Goal: Information Seeking & Learning: Learn about a topic

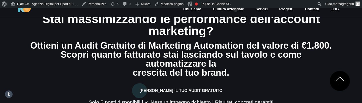
scroll to position [684, 0]
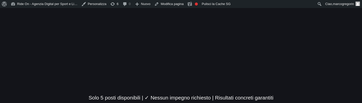
scroll to position [684, 0]
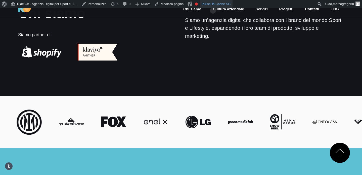
scroll to position [673, 0]
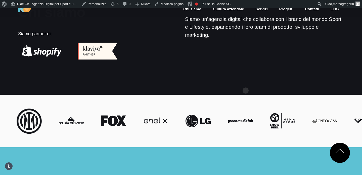
click at [242, 87] on section "Chi siamo Siamo partner di: Chi siamo Siamo un’agenzia digital che collabora co…" at bounding box center [181, 35] width 362 height 120
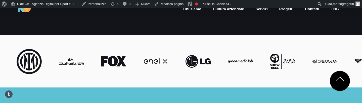
scroll to position [676, 0]
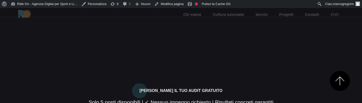
scroll to position [679, 0]
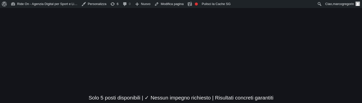
scroll to position [688, 0]
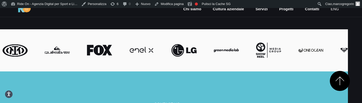
scroll to position [668, 14]
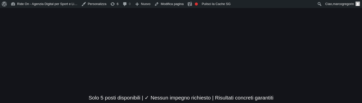
scroll to position [686, 14]
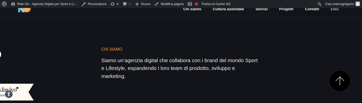
click at [232, 69] on div "Chi siamo Siamo un’agenzia digital che collabora con i brand del mondo Sport e …" at bounding box center [180, 64] width 159 height 34
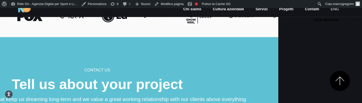
scroll to position [709, 84]
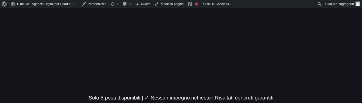
scroll to position [681, 138]
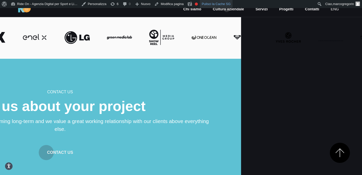
scroll to position [752, 119]
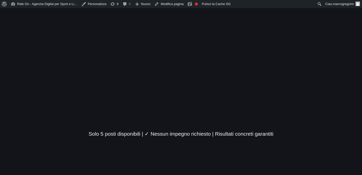
scroll to position [752, 118]
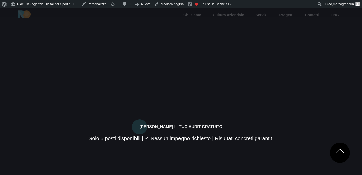
scroll to position [752, 118]
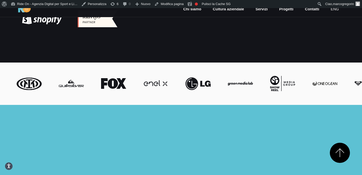
scroll to position [720, 0]
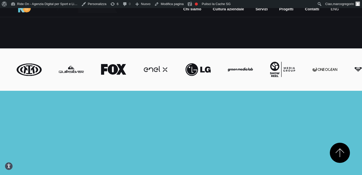
click at [249, 81] on div at bounding box center [181, 69] width 334 height 22
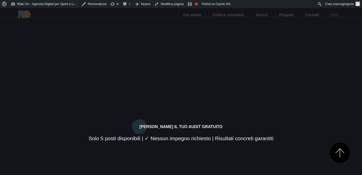
scroll to position [728, 0]
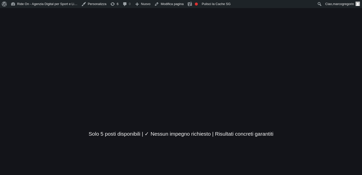
scroll to position [745, 0]
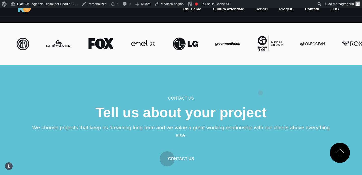
click at [261, 85] on section "Contact us Tell us about your project We choose projects that keep us dreaming …" at bounding box center [181, 133] width 362 height 136
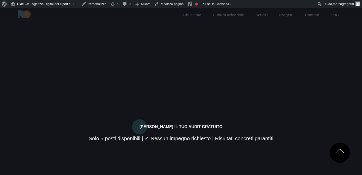
scroll to position [745, 0]
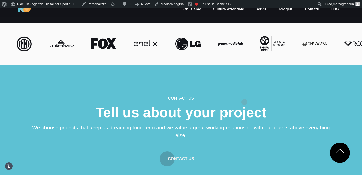
click at [245, 94] on section "Contact us Tell us about your project We choose projects that keep us dreaming …" at bounding box center [181, 133] width 362 height 136
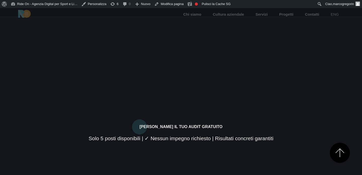
scroll to position [745, 0]
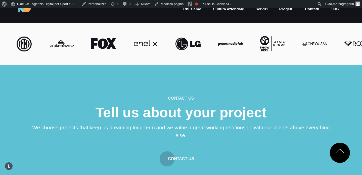
click at [245, 94] on section "Contact us Tell us about your project We choose projects that keep us dreaming …" at bounding box center [181, 133] width 362 height 136
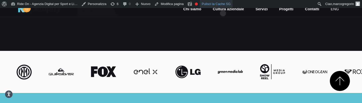
scroll to position [673, 0]
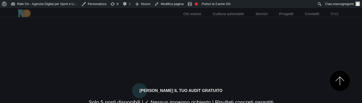
scroll to position [673, 0]
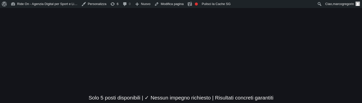
scroll to position [690, 0]
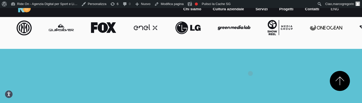
click at [195, 39] on div at bounding box center [181, 28] width 334 height 22
click at [213, 39] on div at bounding box center [181, 28] width 334 height 22
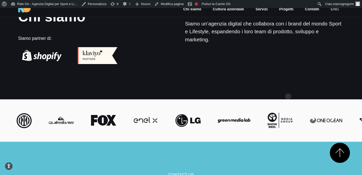
scroll to position [751, 18]
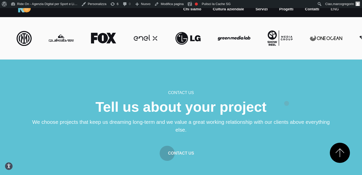
click at [287, 95] on section "Contact us Tell us about your project We choose projects that keep us dreaming …" at bounding box center [181, 127] width 362 height 136
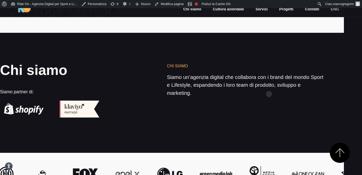
scroll to position [632, 18]
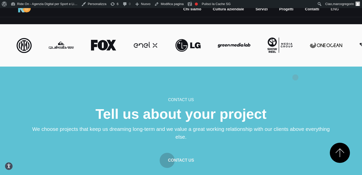
scroll to position [738, 0]
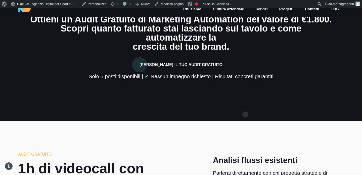
scroll to position [23, 0]
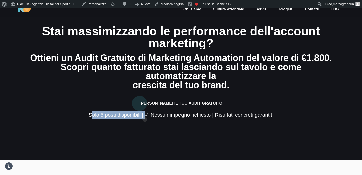
drag, startPoint x: 90, startPoint y: 111, endPoint x: 146, endPoint y: 111, distance: 55.4
click at [146, 111] on div "Solo 5 posti disponibili | ✓ Nessun impegno richiesto | Risultati concreti gara…" at bounding box center [181, 115] width 302 height 8
click at [153, 111] on div "Solo 5 posti disponibili | ✓ Nessun impegno richiesto | Risultati concreti gara…" at bounding box center [181, 115] width 302 height 8
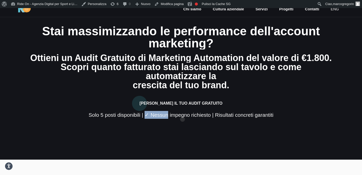
drag, startPoint x: 145, startPoint y: 111, endPoint x: 185, endPoint y: 111, distance: 40.5
click at [185, 111] on div "Solo 5 posti disponibili | ✓ Nessun impegno richiesto | Risultati concreti gara…" at bounding box center [181, 115] width 302 height 8
click at [201, 111] on div "Solo 5 posti disponibili | ✓ Nessun impegno richiesto | Risultati concreti gara…" at bounding box center [181, 115] width 302 height 8
drag, startPoint x: 208, startPoint y: 109, endPoint x: 168, endPoint y: 109, distance: 40.5
click at [171, 111] on div "Solo 5 posti disponibili | ✓ Nessun impegno richiesto | Risultati concreti gara…" at bounding box center [181, 115] width 302 height 8
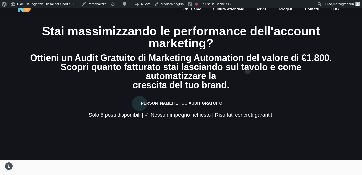
click at [251, 61] on div "Ottieni un Audit Gratuito di Marketing Automation del valore di €1.800." at bounding box center [181, 57] width 302 height 9
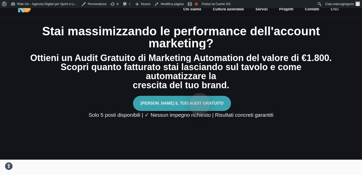
click at [200, 96] on button "Richiedi il Tuo Audit Gratuito" at bounding box center [182, 103] width 98 height 15
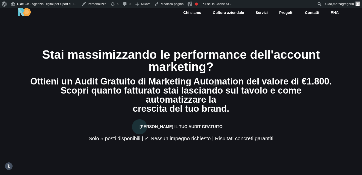
click at [215, 73] on div "marketing?" at bounding box center [181, 67] width 302 height 12
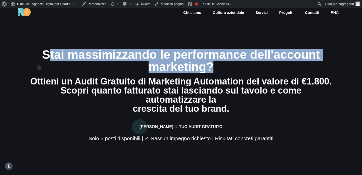
drag, startPoint x: 39, startPoint y: 59, endPoint x: 249, endPoint y: 75, distance: 210.5
click at [249, 73] on h2 "Stai massimizzando le performance dell'account marketing?" at bounding box center [181, 61] width 302 height 24
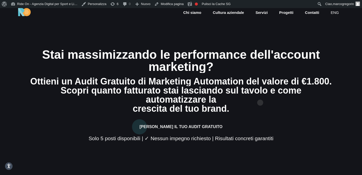
click at [261, 95] on div "Scopri quanto fatturato stai lasciando sul tavolo e come automatizzare la" at bounding box center [181, 95] width 302 height 18
click at [267, 91] on div "Scopri quanto fatturato stai lasciando sul tavolo e come automatizzare la" at bounding box center [181, 95] width 302 height 18
click at [288, 86] on div "Ottieni un Audit Gratuito di Marketing Automation del valore di €1.800." at bounding box center [181, 81] width 302 height 9
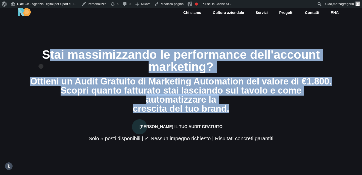
drag, startPoint x: 231, startPoint y: 102, endPoint x: 41, endPoint y: 58, distance: 194.8
click at [41, 58] on div "Stai massimizzando le performance dell'account marketing? Ottieni un Audit Grat…" at bounding box center [181, 95] width 302 height 93
click at [138, 48] on section "Stai massimizzando le performance dell'account marketing? Ottieni un Audit Grat…" at bounding box center [181, 95] width 362 height 175
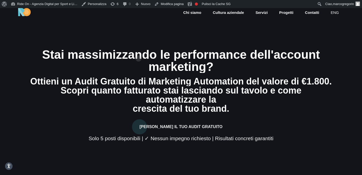
click at [147, 53] on div "Stai massimizzando le performance dell'account" at bounding box center [181, 55] width 302 height 12
click at [169, 59] on div "Stai massimizzando le performance dell'account" at bounding box center [181, 55] width 302 height 12
click at [185, 61] on div "Stai massimizzando le performance dell'account" at bounding box center [181, 55] width 302 height 12
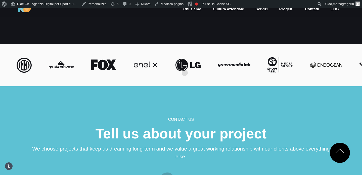
scroll to position [725, 0]
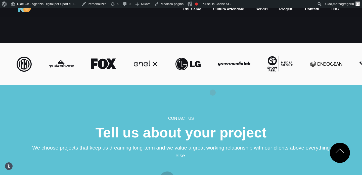
click at [213, 69] on div at bounding box center [310, 64] width 592 height 10
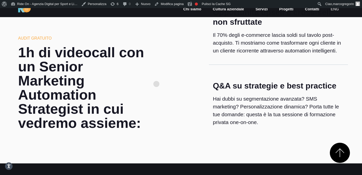
scroll to position [487, 0]
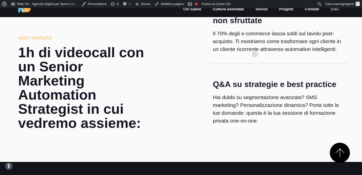
click at [255, 46] on p "Il 70% degli e-commerce lascia soldi sul tavolo post-acquisto. Ti mostriamo com…" at bounding box center [278, 41] width 131 height 24
drag, startPoint x: 211, startPoint y: 37, endPoint x: 255, endPoint y: 66, distance: 52.4
click at [254, 53] on div "Opportunità upsell e cross-sell non sfruttate Il 70% degli e-commerce lascia so…" at bounding box center [278, 27] width 139 height 51
click at [255, 53] on p "Il 70% degli e-commerce lascia soldi sul tavolo post-acquisto. Ti mostriamo com…" at bounding box center [278, 41] width 131 height 24
click at [259, 53] on p "Il 70% degli e-commerce lascia soldi sul tavolo post-acquisto. Ti mostriamo com…" at bounding box center [278, 41] width 131 height 24
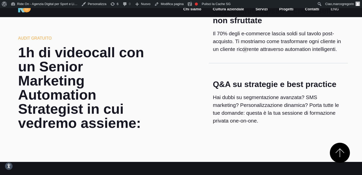
click at [245, 46] on p "Il 70% degli e-commerce lascia soldi sul tavolo post-acquisto. Ti mostriamo com…" at bounding box center [278, 41] width 131 height 24
drag, startPoint x: 245, startPoint y: 46, endPoint x: 283, endPoint y: 64, distance: 41.8
click at [283, 53] on p "Il 70% degli e-commerce lascia soldi sul tavolo post-acquisto. Ti mostriamo com…" at bounding box center [278, 41] width 131 height 24
drag, startPoint x: 234, startPoint y: 48, endPoint x: 322, endPoint y: 48, distance: 88.3
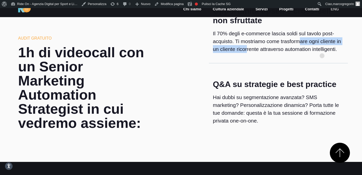
click at [322, 48] on p "Il 70% degli e-commerce lascia soldi sul tavolo post-acquisto. Ti mostriamo com…" at bounding box center [278, 41] width 131 height 24
click at [285, 38] on p "Il 70% degli e-commerce lascia soldi sul tavolo post-acquisto. Ti mostriamo com…" at bounding box center [278, 41] width 131 height 24
click at [259, 45] on p "Il 70% degli e-commerce lascia soldi sul tavolo post-acquisto. Ti mostriamo com…" at bounding box center [278, 41] width 131 height 24
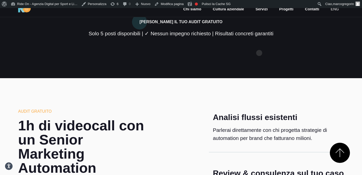
scroll to position [105, 0]
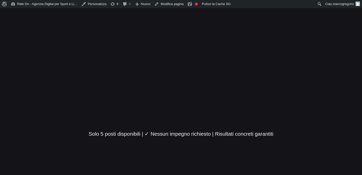
scroll to position [105, 0]
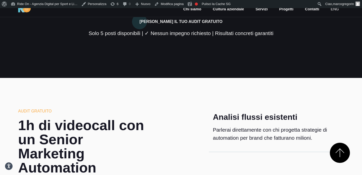
click at [145, 112] on h6 "AUDIT GRATUITO" at bounding box center [83, 111] width 131 height 6
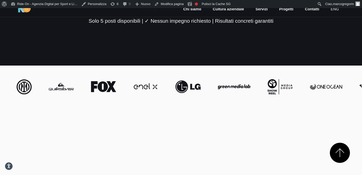
scroll to position [119, 0]
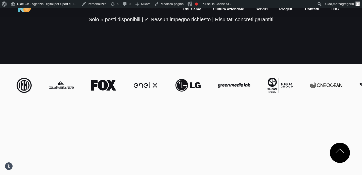
click at [215, 86] on img at bounding box center [234, 85] width 38 height 5
click at [127, 86] on div at bounding box center [310, 85] width 592 height 10
click at [265, 88] on img at bounding box center [280, 85] width 30 height 15
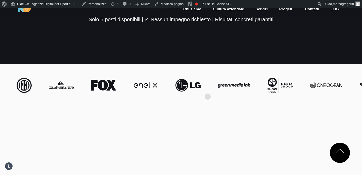
click at [210, 88] on div at bounding box center [310, 85] width 592 height 10
click at [217, 88] on div at bounding box center [310, 85] width 592 height 10
click at [308, 88] on img at bounding box center [327, 85] width 38 height 9
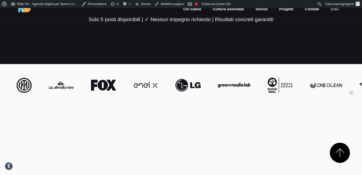
click at [246, 89] on div at bounding box center [310, 85] width 592 height 10
click at [264, 90] on div at bounding box center [181, 85] width 334 height 22
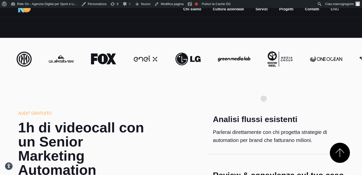
scroll to position [150, 0]
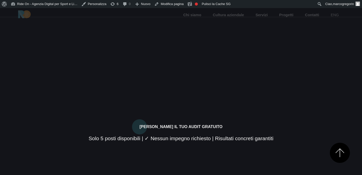
scroll to position [150, 0]
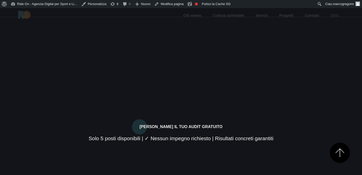
scroll to position [150, 0]
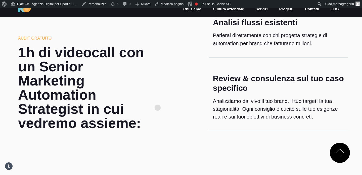
scroll to position [190, 0]
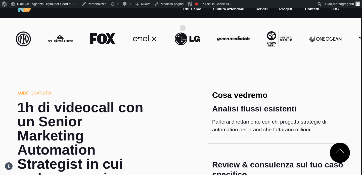
scroll to position [165, 0]
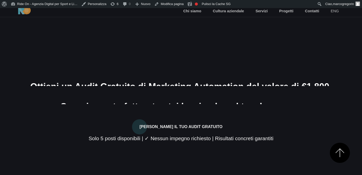
scroll to position [165, 0]
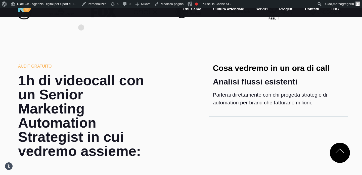
scroll to position [196, 0]
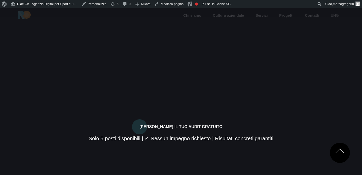
scroll to position [196, 85]
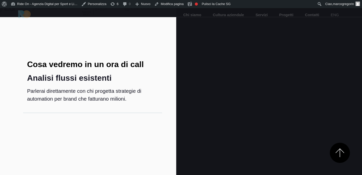
scroll to position [196, 186]
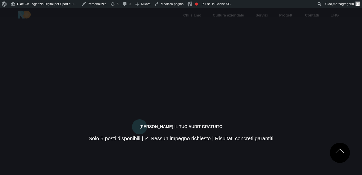
scroll to position [197, 118]
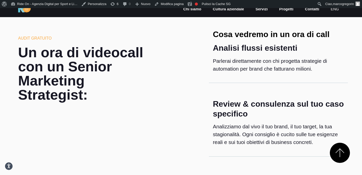
scroll to position [217, 0]
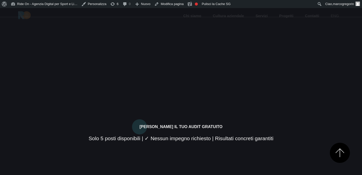
scroll to position [217, 0]
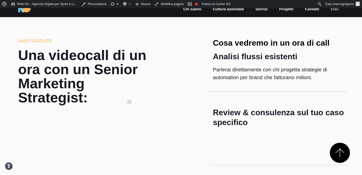
click at [130, 94] on h2 "Una videocall di un ora con un Senior Marketing Strategist:" at bounding box center [83, 76] width 131 height 56
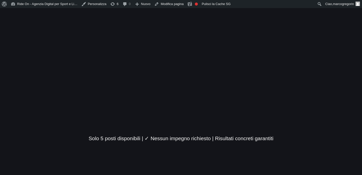
scroll to position [217, 0]
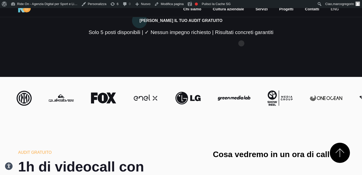
scroll to position [159, 0]
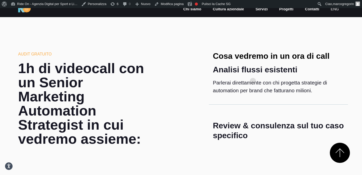
scroll to position [204, 0]
drag, startPoint x: 18, startPoint y: 53, endPoint x: 87, endPoint y: 53, distance: 68.5
click at [87, 53] on h6 "AUDIT GRATUITO" at bounding box center [83, 54] width 131 height 6
click at [224, 68] on h4 "Analisi flussi esistenti" at bounding box center [278, 69] width 131 height 10
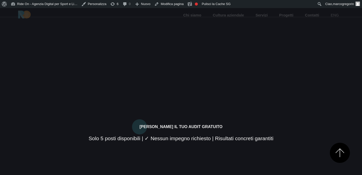
scroll to position [204, 0]
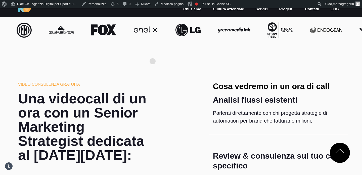
scroll to position [173, 0]
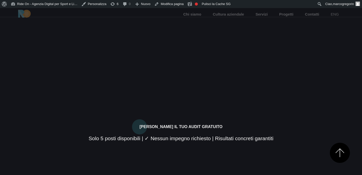
scroll to position [173, 0]
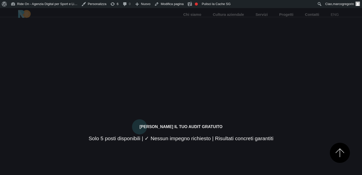
scroll to position [173, 0]
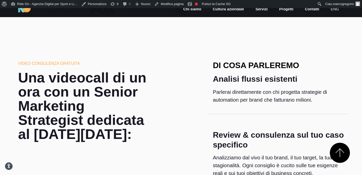
scroll to position [195, 0]
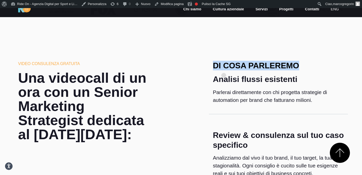
drag, startPoint x: 214, startPoint y: 67, endPoint x: 306, endPoint y: 67, distance: 91.6
click at [306, 67] on h4 "Di cosa parleremo" at bounding box center [278, 66] width 131 height 10
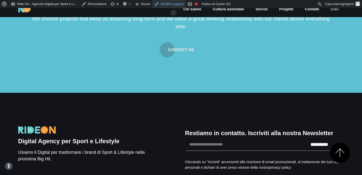
scroll to position [987, 0]
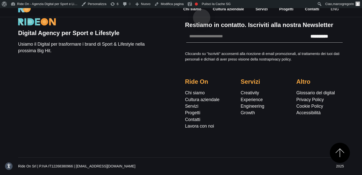
click at [202, 10] on link "Chi siamo" at bounding box center [192, 9] width 19 height 6
click at [259, 55] on p "Cliccando su "Iscriviti" acconsenti alla ricezione di email promozionali, al tr…" at bounding box center [264, 56] width 159 height 11
click at [143, 50] on p "Usiamo il Digital per trasformare i brand di Sport & Lifestyle nella prossima B…" at bounding box center [83, 47] width 131 height 13
click at [167, 61] on div "**********" at bounding box center [181, 73] width 334 height 124
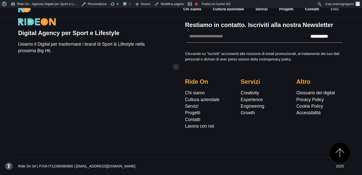
click at [176, 59] on div "**********" at bounding box center [181, 73] width 334 height 124
click at [157, 59] on div "**********" at bounding box center [181, 73] width 334 height 124
click at [167, 52] on div "**********" at bounding box center [181, 73] width 334 height 124
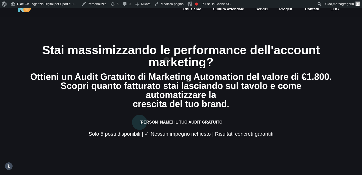
scroll to position [0, 0]
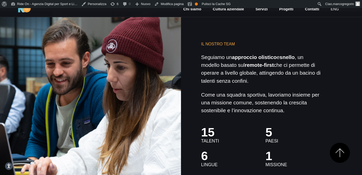
click at [250, 77] on p "Seguiamo un approccio olistico e snello , un modello basato sul remote-first ch…" at bounding box center [261, 68] width 121 height 31
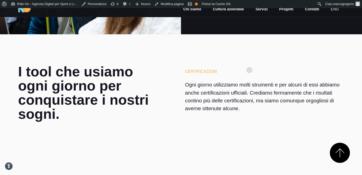
click at [250, 62] on section "I tool che usiamo ogni giorno per conquistare i nostri sogni. Certificazioni Og…" at bounding box center [181, 105] width 362 height 142
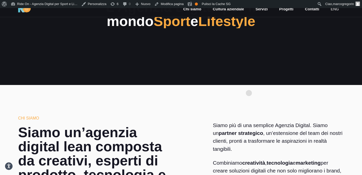
scroll to position [1, 0]
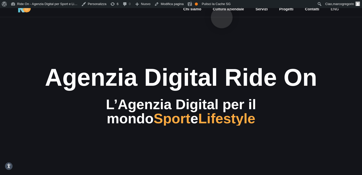
click at [222, 9] on link "Cultura aziendale" at bounding box center [228, 9] width 32 height 6
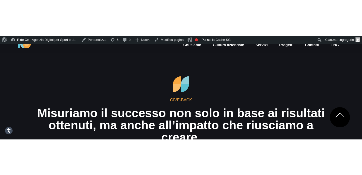
scroll to position [533, 0]
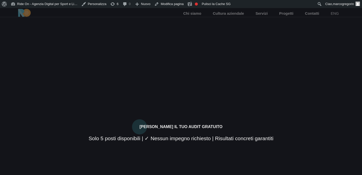
scroll to position [7, 0]
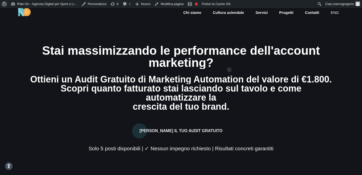
click at [230, 61] on div "marketing?" at bounding box center [181, 63] width 302 height 12
click at [231, 69] on div "marketing?" at bounding box center [181, 63] width 302 height 12
click at [236, 69] on div "marketing?" at bounding box center [181, 63] width 302 height 12
click at [233, 62] on div "marketing?" at bounding box center [181, 63] width 302 height 12
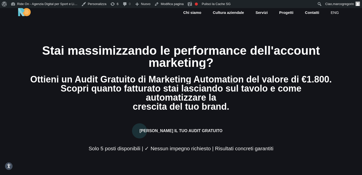
click at [233, 69] on div "marketing?" at bounding box center [181, 63] width 302 height 12
click at [234, 69] on div "marketing?" at bounding box center [181, 63] width 302 height 12
click at [232, 68] on div "marketing?" at bounding box center [181, 63] width 302 height 12
click at [235, 65] on div "marketing?" at bounding box center [181, 63] width 302 height 12
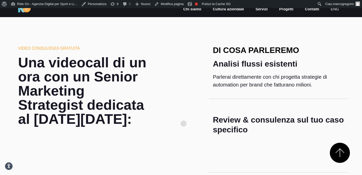
scroll to position [223, 0]
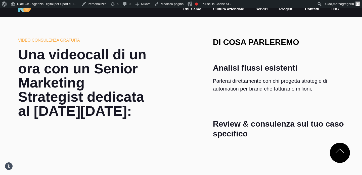
scroll to position [215, 0]
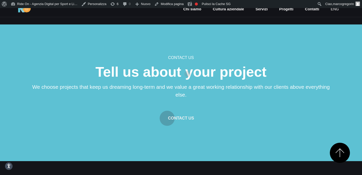
scroll to position [808, 0]
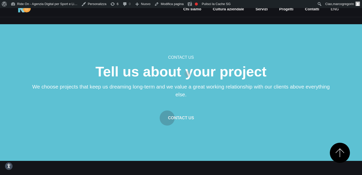
click at [188, 66] on section "Contact us Tell us about your project We choose projects that keep us dreaming …" at bounding box center [181, 92] width 362 height 136
click at [213, 60] on section "Contact us Tell us about your project We choose projects that keep us dreaming …" at bounding box center [181, 92] width 362 height 136
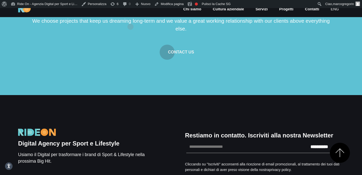
scroll to position [893, 0]
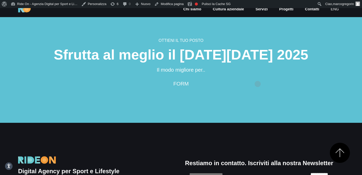
scroll to position [824, 0]
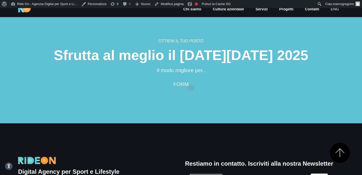
click at [191, 80] on div "Ottieni il tuo posto Sfrutta al meglio il Black Friday 2025 Il modo migliore pe…" at bounding box center [181, 63] width 302 height 50
click at [214, 80] on div "Ottieni il tuo posto Sfrutta al meglio il Black Friday 2025 Il modo migliore pe…" at bounding box center [181, 63] width 302 height 50
click at [202, 80] on div "Ottieni il tuo posto Sfrutta al meglio il Black Friday 2025 Il modo migliore pe…" at bounding box center [181, 63] width 302 height 50
click at [255, 62] on h2 "Sfrutta al meglio il Black Friday 2025" at bounding box center [181, 55] width 302 height 14
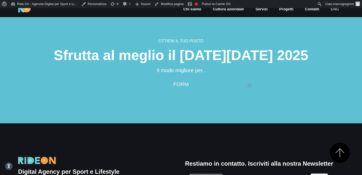
click at [250, 62] on h2 "Sfrutta al meglio il Black Friday 2025" at bounding box center [181, 55] width 302 height 14
click at [249, 74] on p "Il modo migliore per.." at bounding box center [181, 70] width 302 height 8
click at [259, 62] on h2 "Sfrutta al meglio il Black Friday 2025" at bounding box center [181, 55] width 302 height 14
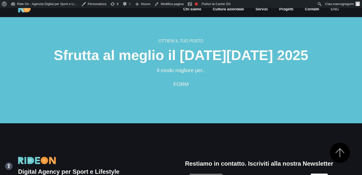
click at [279, 51] on section "Ottieni il tuo posto Sfrutta al meglio il Black Friday 2025 Il modo migliore pe…" at bounding box center [181, 65] width 362 height 115
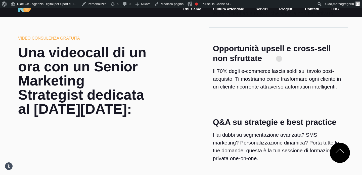
scroll to position [33, 0]
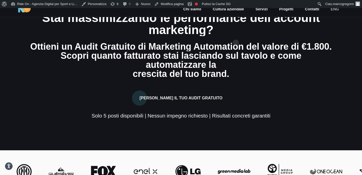
click at [236, 34] on div "marketing?" at bounding box center [181, 30] width 302 height 12
click at [238, 36] on div "marketing?" at bounding box center [181, 30] width 302 height 12
click at [240, 85] on div "[PERSON_NAME] il Tuo Audit Gratuito" at bounding box center [181, 94] width 302 height 21
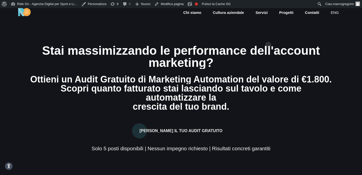
click at [266, 38] on section "Stai massimizzando le performance dell'account marketing? Ottieni un Audit Grat…" at bounding box center [181, 95] width 362 height 175
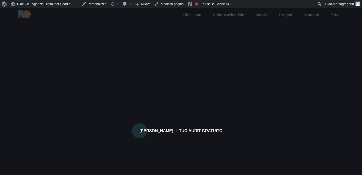
scroll to position [8, 0]
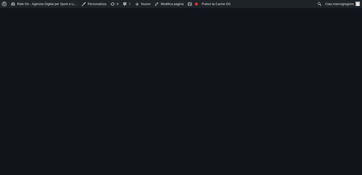
scroll to position [9, 0]
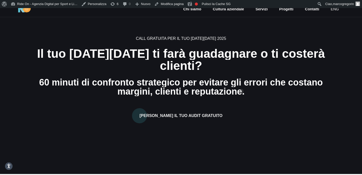
click at [241, 83] on div "60 minuti di confronto strategico per evitare gli errori che costano" at bounding box center [181, 82] width 302 height 9
click at [220, 88] on div "margini, clienti e reputazione." at bounding box center [181, 91] width 302 height 9
click at [244, 88] on div "margini, clienti e reputazione." at bounding box center [181, 91] width 302 height 9
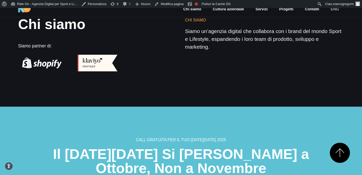
scroll to position [956, 0]
click at [174, 106] on section "Call gratuita per il tuo [DATE][DATE] 2025 Il [DATE][DATE] Si [PERSON_NAME] a O…" at bounding box center [181, 170] width 362 height 129
drag, startPoint x: 203, startPoint y: 82, endPoint x: 203, endPoint y: 87, distance: 4.8
click at [203, 82] on section "Chi siamo Siamo partner di: Chi siamo Siamo un’agenzia digital che collabora co…" at bounding box center [181, 47] width 362 height 120
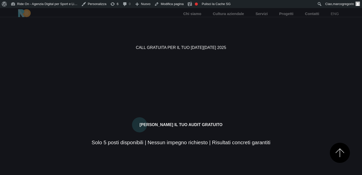
scroll to position [966, 0]
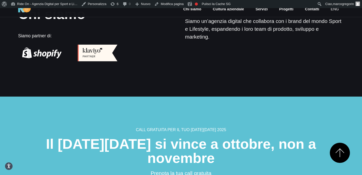
click at [203, 96] on section "Call gratuita per il tuo [DATE][DATE] 2025 Il [DATE][DATE] si vince a ottobre, …" at bounding box center [181, 160] width 362 height 129
click at [217, 96] on section "Call gratuita per il tuo [DATE][DATE] 2025 Il [DATE][DATE] si vince a ottobre, …" at bounding box center [181, 160] width 362 height 129
click at [221, 96] on section "Call gratuita per il tuo [DATE][DATE] 2025 Il [DATE][DATE] si vince a ottobre, …" at bounding box center [181, 160] width 362 height 129
click at [224, 96] on section "Call gratuita per il tuo [DATE][DATE] 2025 Il [DATE][DATE] si vince a ottobre, …" at bounding box center [181, 160] width 362 height 129
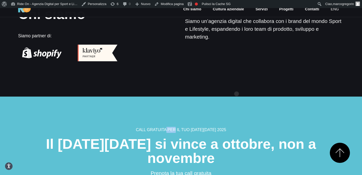
drag, startPoint x: 237, startPoint y: 86, endPoint x: 241, endPoint y: 86, distance: 3.8
click at [236, 96] on section "Call gratuita per il tuo [DATE][DATE] 2025 Il [DATE][DATE] si vince a ottobre, …" at bounding box center [181, 160] width 362 height 129
click at [257, 96] on section "Call gratuita per il tuo [DATE][DATE] 2025 Il [DATE][DATE] si vince a ottobre, …" at bounding box center [181, 160] width 362 height 129
click at [246, 96] on section "Call gratuita per il tuo [DATE][DATE] 2025 Il [DATE][DATE] si vince a ottobre, …" at bounding box center [181, 160] width 362 height 129
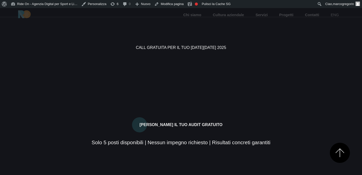
scroll to position [975, 0]
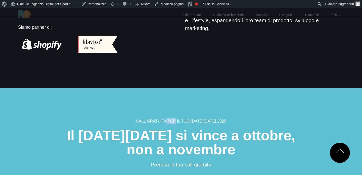
click at [272, 96] on section "Call gratuita per il tuo [DATE][DATE] 2025 Il [DATE][DATE] si vince a ottobre, …" at bounding box center [181, 152] width 362 height 129
click at [259, 98] on section "Call gratuita per il tuo [DATE][DATE] 2025 Il [DATE][DATE] si vince a ottobre, …" at bounding box center [181, 152] width 362 height 129
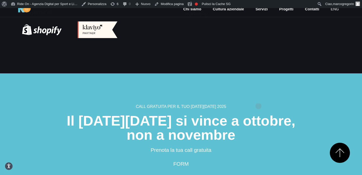
scroll to position [990, 0]
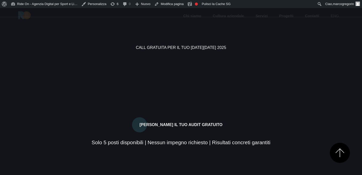
scroll to position [1007, 0]
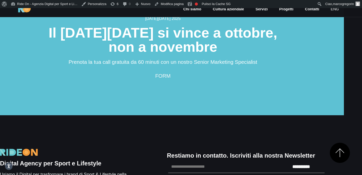
scroll to position [1016, 18]
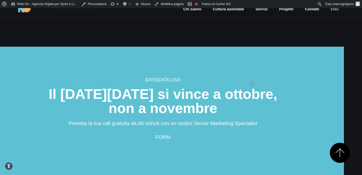
click at [252, 87] on h2 "Il [DATE][DATE] si vince a ottobre, non a novembre" at bounding box center [163, 101] width 302 height 28
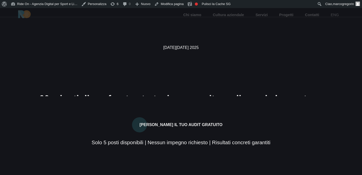
scroll to position [7, 0]
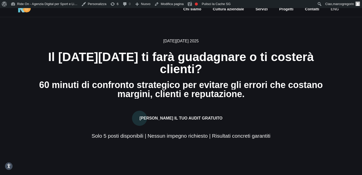
click at [236, 44] on h6 "[DATE][DATE] 2025" at bounding box center [181, 41] width 302 height 6
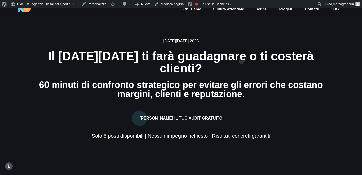
click at [242, 53] on div "[DATE][DATE] 2025 Il [DATE][DATE] ti farà guadagnare o ti costerà clienti? 60 m…" at bounding box center [181, 88] width 302 height 101
click at [237, 66] on div "Il [DATE][DATE] ti farà guadagnare o ti costerà clienti?" at bounding box center [181, 62] width 302 height 24
click at [268, 65] on div "Il [DATE][DATE] ti farà guadagnare o ti costerà clienti?" at bounding box center [181, 62] width 302 height 24
click at [263, 69] on div "Black Friday 2025 Il Black Friday ti farà guadagnare o ti costerà clienti? 60 m…" at bounding box center [181, 88] width 302 height 101
drag, startPoint x: 260, startPoint y: 83, endPoint x: 261, endPoint y: 64, distance: 18.9
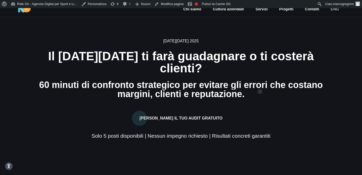
click at [260, 80] on h3 "60 minuti di confronto strategico per evitare gli errori che costano margini, c…" at bounding box center [181, 89] width 302 height 18
click at [241, 67] on div "Il [DATE][DATE] ti farà guadagnare o ti costerà clienti?" at bounding box center [181, 62] width 302 height 24
click at [251, 90] on div "margini, clienti e reputazione." at bounding box center [181, 93] width 302 height 9
click at [260, 89] on div "margini, clienti e reputazione." at bounding box center [181, 93] width 302 height 9
click at [261, 80] on div "60 minuti di confronto strategico per evitare gli errori che costano" at bounding box center [181, 84] width 302 height 9
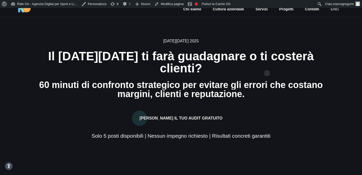
click at [267, 65] on div "Il [DATE][DATE] ti farà guadagnare o ti costerà clienti?" at bounding box center [181, 62] width 302 height 24
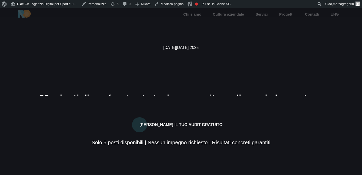
scroll to position [7, 0]
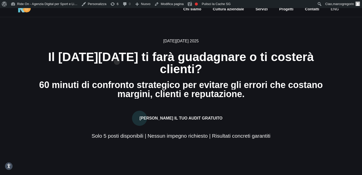
click at [117, 53] on div "[DATE][DATE] 2025 Il [DATE][DATE] ti farà guadagnare o ti costerà clienti? 60 m…" at bounding box center [181, 88] width 302 height 101
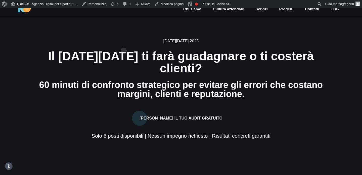
click at [124, 43] on section "[DATE][DATE] 2025 Il [DATE][DATE] ti farà guadagnare o ti costerà clienti? 60 m…" at bounding box center [181, 89] width 362 height 175
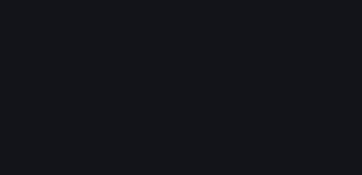
scroll to position [7, 0]
click at [161, 65] on h2 "Il [DATE][DATE] ti farà guadagnare o ti costerà clienti?" at bounding box center [181, 62] width 302 height 24
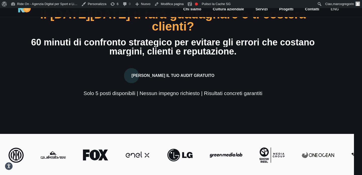
scroll to position [0, 8]
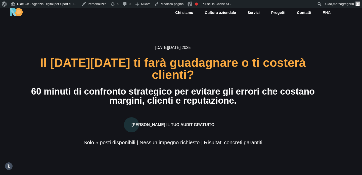
click at [272, 87] on div "60 minuti di confronto strategico per evitare gli errori che costano" at bounding box center [173, 91] width 302 height 9
click at [276, 72] on div "Il [DATE][DATE] ti farà guadagnare o ti costerà clienti?" at bounding box center [173, 69] width 302 height 24
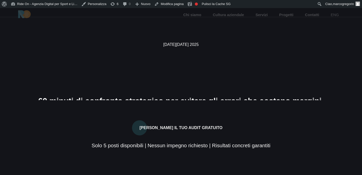
scroll to position [7, 8]
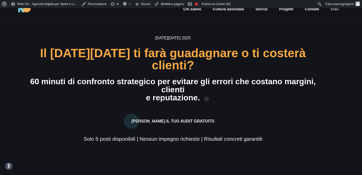
click at [207, 93] on div "e reputazione." at bounding box center [173, 97] width 302 height 8
click at [217, 93] on div "e reputazione." at bounding box center [173, 97] width 302 height 8
click at [208, 93] on div "e reputazione." at bounding box center [173, 97] width 302 height 8
click at [236, 41] on section "Black Friday 2025 Il Black Friday ti farà guadagnare o ti costerà clienti? 60 m…" at bounding box center [173, 89] width 362 height 175
click at [242, 72] on div "Black Friday 2025 Il Black Friday ti farà guadagnare o ti costerà clienti? 60 m…" at bounding box center [173, 88] width 302 height 107
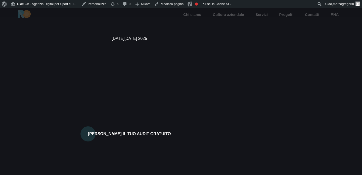
scroll to position [1, 8]
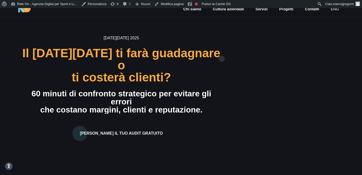
click at [229, 52] on div "[DATE][DATE] 2025 Il [DATE][DATE] ti farà guadagnare o ti costerà clienti? 60 m…" at bounding box center [173, 95] width 310 height 120
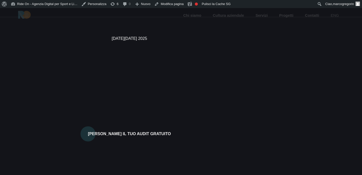
scroll to position [1, 8]
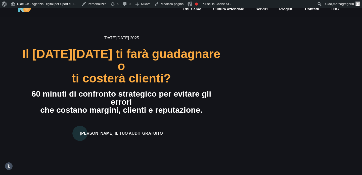
click at [247, 105] on div "[DATE][DATE] 2025 Il [DATE][DATE] ti farà guadagnare o ti costerà clienti? 60 m…" at bounding box center [173, 95] width 310 height 120
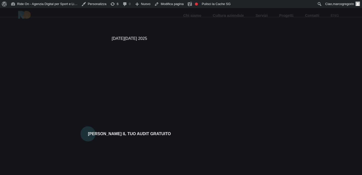
scroll to position [1, 8]
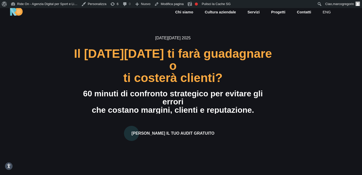
scroll to position [0, 8]
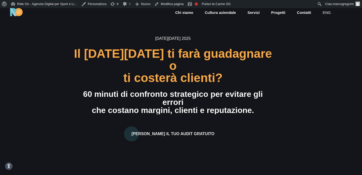
click at [277, 44] on section "[DATE][DATE] 2025 Il [DATE][DATE] ti farà guadagnare o ti costerà clienti? 60 m…" at bounding box center [173, 95] width 362 height 175
click at [277, 45] on section "[DATE][DATE] 2025 Il [DATE][DATE] ti farà guadagnare o ti costerà clienti? 60 m…" at bounding box center [173, 95] width 362 height 175
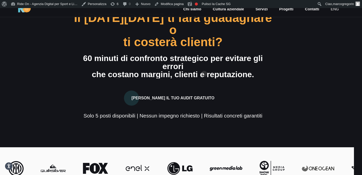
scroll to position [35, 8]
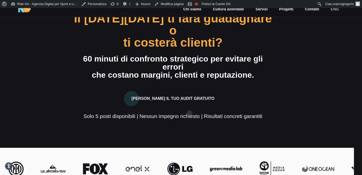
click at [190, 112] on div "Solo 5 posti disponibili | Nessun impegno richiesto | Risultati concreti garant…" at bounding box center [173, 116] width 199 height 8
click at [230, 112] on div "Solo 5 posti disponibili | Nessun impegno richiesto | Risultati concreti garant…" at bounding box center [173, 116] width 199 height 8
click at [251, 112] on div "Solo 5 posti disponibili | Nessun impegno richiesto | Risultati concreti garant…" at bounding box center [173, 116] width 199 height 8
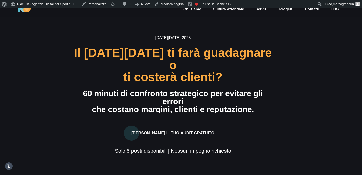
scroll to position [0, 8]
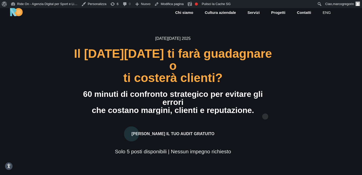
click at [266, 108] on div "[DATE][DATE] 2025 Il [DATE][DATE] ti farà guadagnare o ti costerà clienti? 60 m…" at bounding box center [173, 95] width 199 height 120
click at [278, 96] on div "[DATE][DATE] 2025 Il [DATE][DATE] ti farà guadagnare o ti costerà clienti? 60 m…" at bounding box center [173, 95] width 310 height 120
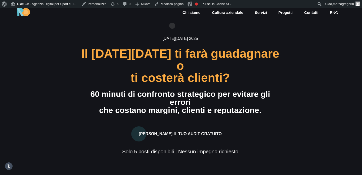
scroll to position [0, 0]
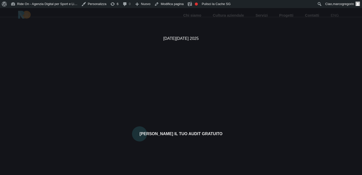
scroll to position [7, 0]
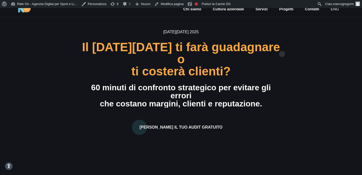
click at [285, 44] on div "Black Friday 2025 Il Black Friday ti farà guadagnare o ti costerà clienti? 60 m…" at bounding box center [181, 89] width 310 height 120
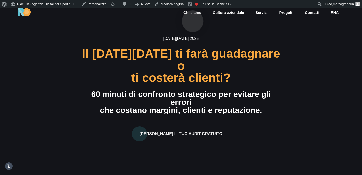
click at [193, 13] on link "Chi siamo" at bounding box center [192, 13] width 19 height 6
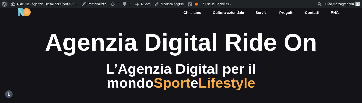
click at [114, 82] on div "L’Agenzia Digital per il mondo Sport e Lifestyle" at bounding box center [181, 76] width 302 height 28
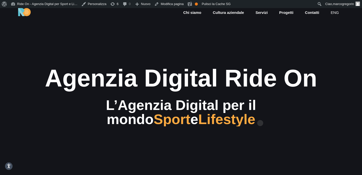
scroll to position [1, 0]
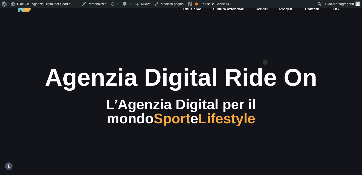
click at [266, 54] on section "Agenzia Digital Ride On L’Agenzia Digital per il mondo Sport e Lifestyle" at bounding box center [181, 94] width 362 height 175
click at [270, 53] on section "Agenzia Digital Ride On L’Agenzia Digital per il mondo Sport e Lifestyle" at bounding box center [181, 94] width 362 height 175
click at [265, 40] on section "Agenzia Digital Ride On L’Agenzia Digital per il mondo Sport e Lifestyle" at bounding box center [181, 94] width 362 height 175
click at [27, 11] on img at bounding box center [24, 9] width 13 height 8
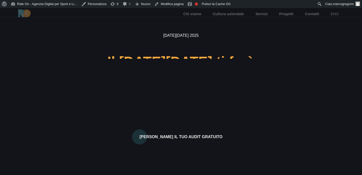
scroll to position [8, 0]
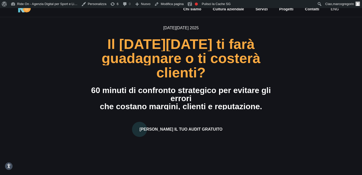
click at [309, 73] on div "Black Friday 2025 Il Black Friday ti farà guadagnare o ti costerà clienti? 60 m…" at bounding box center [181, 88] width 310 height 126
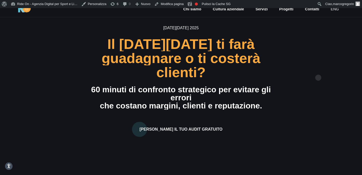
click at [319, 69] on div "Black Friday 2025 Il Black Friday ti farà guadagnare o ti costerà clienti? 60 m…" at bounding box center [181, 88] width 310 height 126
click at [263, 65] on div "guadagnare o ti costerà" at bounding box center [181, 58] width 199 height 14
click at [277, 57] on div "guadagnare o ti costerà" at bounding box center [181, 58] width 199 height 14
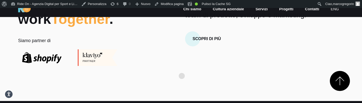
scroll to position [110, 0]
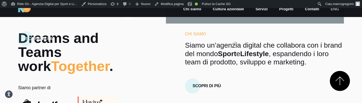
click at [235, 36] on h6 "Chi Siamo" at bounding box center [264, 34] width 159 height 6
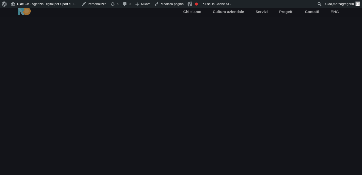
scroll to position [8, 0]
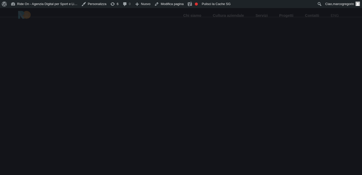
scroll to position [8, 0]
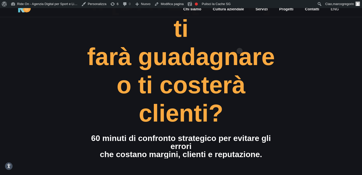
click at [241, 45] on div "farà guadagnare" at bounding box center [181, 56] width 199 height 27
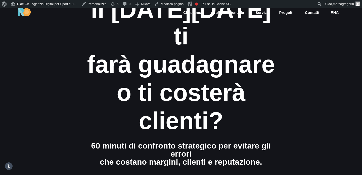
click at [326, 80] on div "[DATE][DATE] 2025 Il [DATE][DATE] ti farà guadagnare o ti costerà clienti? 60 m…" at bounding box center [181, 95] width 310 height 222
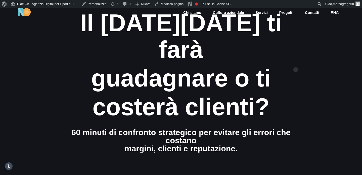
click at [296, 65] on div "guadagnare o ti" at bounding box center [181, 78] width 250 height 27
click at [345, 112] on section "Black Friday 2025 Il Black Friday ti farà guadagnare o ti costerà clienti? 60 m…" at bounding box center [181, 95] width 362 height 175
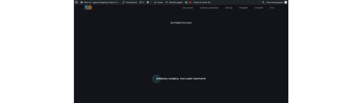
scroll to position [7, 0]
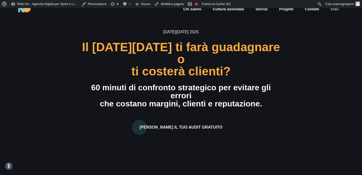
click at [315, 47] on div "[DATE][DATE] 2025 Il [DATE][DATE] ti farà guadagnare o ti costerà clienti? 60 m…" at bounding box center [181, 89] width 310 height 120
click at [306, 62] on div "[DATE][DATE] 2025 Il [DATE][DATE] ti farà guadagnare o ti costerà clienti? 60 m…" at bounding box center [181, 89] width 310 height 120
click at [317, 90] on div "[DATE][DATE] 2025 Il [DATE][DATE] ti farà guadagnare o ti costerà clienti? 60 m…" at bounding box center [181, 89] width 310 height 120
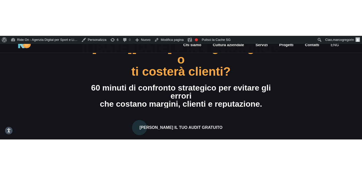
scroll to position [0, 0]
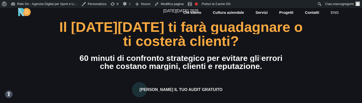
click at [260, 50] on div "[DATE][DATE] 2025 Il [DATE][DATE] ti farà guadagnare o ti costerà clienti? 60 m…" at bounding box center [181, 59] width 250 height 103
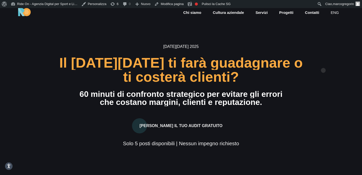
click at [324, 62] on div "[DATE][DATE] 2025 Il [DATE][DATE] ti farà guadagnare o ti costerà clienti? 60 m…" at bounding box center [181, 95] width 310 height 103
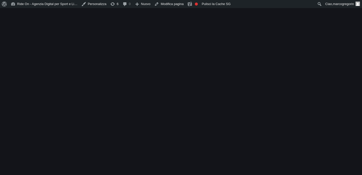
scroll to position [7, 0]
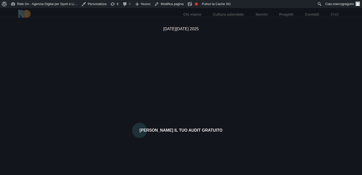
scroll to position [7, 0]
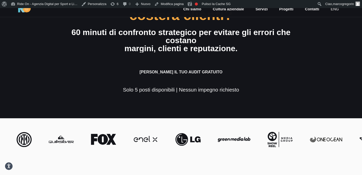
scroll to position [64, 0]
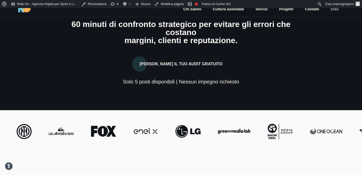
scroll to position [75, 0]
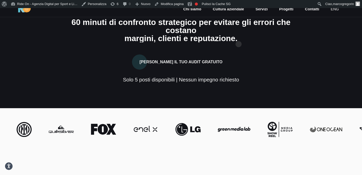
click at [239, 48] on div "[PERSON_NAME] il Tuo Audit Gratuito" at bounding box center [181, 58] width 250 height 21
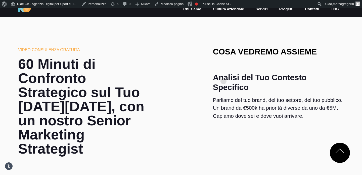
scroll to position [209, 0]
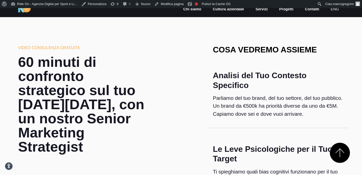
scroll to position [191, 0]
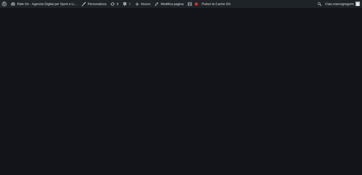
scroll to position [195, 164]
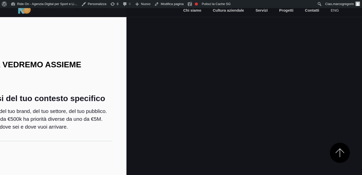
scroll to position [196, 234]
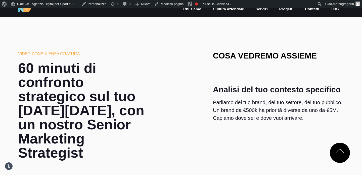
scroll to position [208, 0]
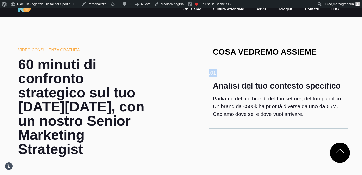
drag, startPoint x: 206, startPoint y: 64, endPoint x: 249, endPoint y: 79, distance: 45.3
click at [249, 79] on div "Analisi del tuo contesto specifico Parliamo del tuo brand, del tuo settore, del…" at bounding box center [278, 97] width 139 height 41
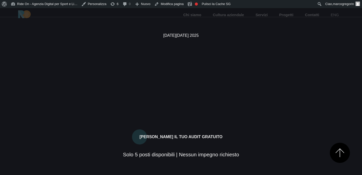
scroll to position [208, 0]
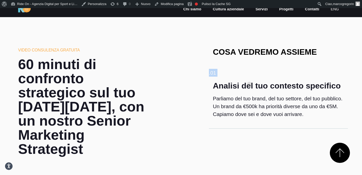
drag, startPoint x: 199, startPoint y: 66, endPoint x: 249, endPoint y: 76, distance: 50.4
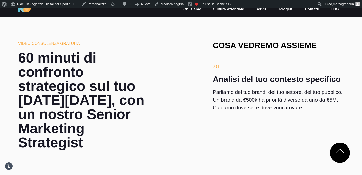
scroll to position [215, 0]
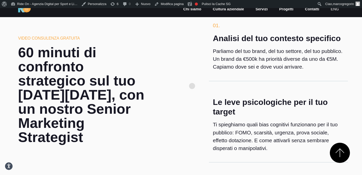
scroll to position [274, 0]
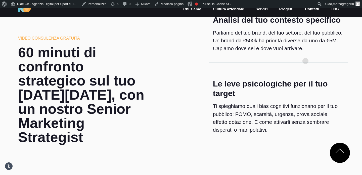
click at [307, 53] on div "01. Analisi del tuo contesto specifico Parliamo del tuo brand, del tuo settore,…" at bounding box center [278, 32] width 139 height 59
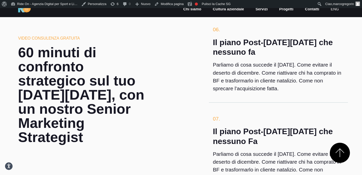
scroll to position [675, 0]
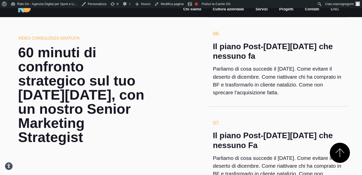
click at [307, 53] on h4 "Il piano Post-[DATE][DATE] che nessuno fa" at bounding box center [278, 51] width 131 height 19
click at [306, 71] on p "Parliamo di cosa succede il [DATE]. Come evitare il deserto di dicembre. Come r…" at bounding box center [278, 80] width 131 height 31
click at [309, 66] on p "Parliamo di cosa succede il [DATE]. Come evitare il deserto di dicembre. Come r…" at bounding box center [278, 80] width 131 height 31
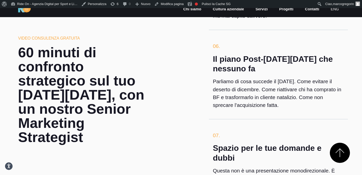
click at [217, 82] on p "Parliamo di cosa succede il [DATE]. Come evitare il deserto di dicembre. Come r…" at bounding box center [278, 92] width 131 height 31
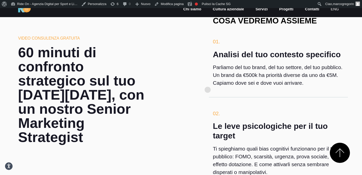
scroll to position [193, 0]
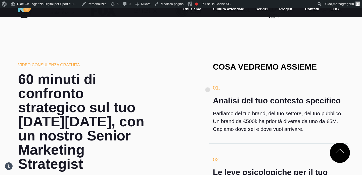
click at [244, 63] on h4 "Cosa vedremo assieme" at bounding box center [278, 67] width 131 height 10
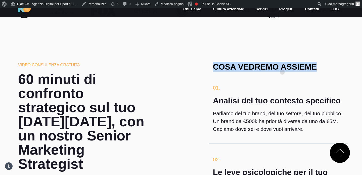
drag, startPoint x: 214, startPoint y: 64, endPoint x: 313, endPoint y: 64, distance: 98.7
click at [313, 64] on h4 "Cosa vedremo assieme" at bounding box center [278, 67] width 131 height 10
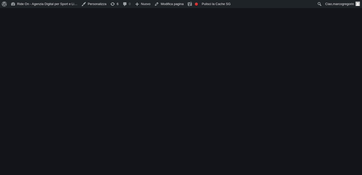
scroll to position [193, 8]
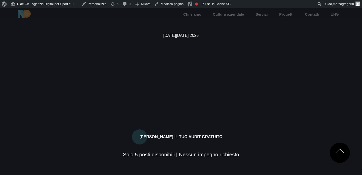
scroll to position [195, 188]
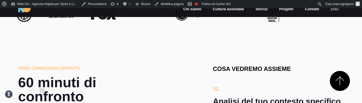
scroll to position [126, 0]
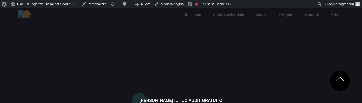
scroll to position [131, 132]
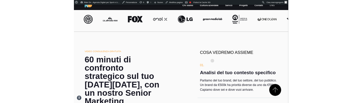
scroll to position [172, 0]
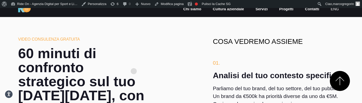
scroll to position [140, 0]
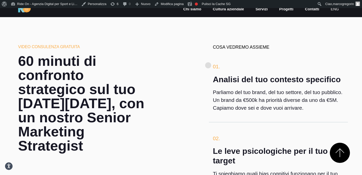
scroll to position [217, 0]
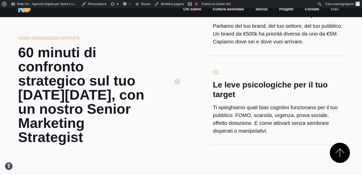
scroll to position [287, 0]
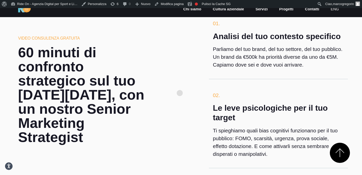
scroll to position [252, 0]
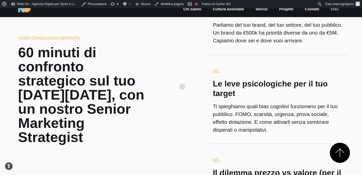
scroll to position [311, 0]
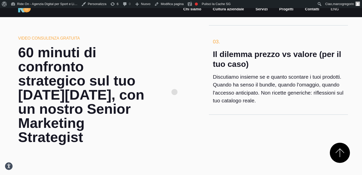
scroll to position [404, 0]
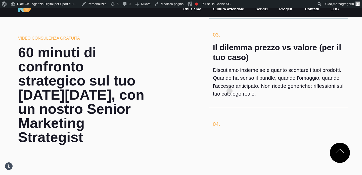
click at [230, 83] on p "Discutiamo insieme se e quanto scontare i tuoi prodotti. Quando ha senso il bun…" at bounding box center [278, 81] width 131 height 31
click at [216, 78] on p "Discutiamo insieme se e quanto scontare i tuoi prodotti. Quando ha senso il bun…" at bounding box center [278, 81] width 131 height 31
click at [231, 78] on p "Discutiamo insieme se e quanto scontare i tuoi prodotti. Quando ha senso il bun…" at bounding box center [278, 81] width 131 height 31
click at [205, 79] on div "VIDEO CONSULENZA GRATUITA 60 minuti di confronto strategico sul tuo Black Frida…" at bounding box center [181, 164] width 334 height 624
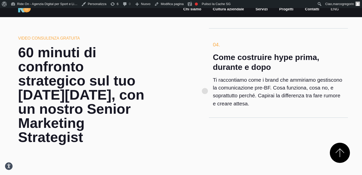
scroll to position [484, 0]
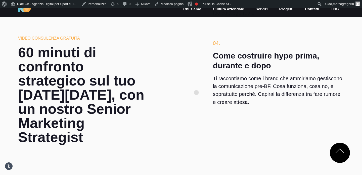
click at [197, 84] on div "VIDEO CONSULENZA GRATUITA 60 minuti di confronto strategico sul tuo Black Frida…" at bounding box center [181, 83] width 334 height 624
click at [190, 86] on div "VIDEO CONSULENZA GRATUITA 60 minuti di confronto strategico sul tuo Black Frida…" at bounding box center [181, 83] width 334 height 624
click at [196, 78] on div "VIDEO CONSULENZA GRATUITA 60 minuti di confronto strategico sul tuo Black Frida…" at bounding box center [181, 83] width 334 height 624
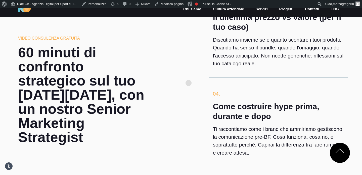
scroll to position [419, 0]
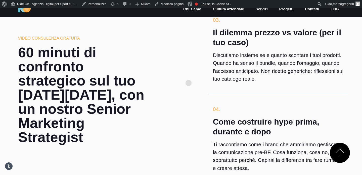
click at [189, 75] on div "VIDEO CONSULENZA GRATUITA 60 minuti di confronto strategico sul tuo Black Frida…" at bounding box center [181, 149] width 334 height 624
click at [188, 79] on div "VIDEO CONSULENZA GRATUITA 60 minuti di confronto strategico sul tuo Black Frida…" at bounding box center [181, 149] width 334 height 624
click at [188, 82] on div "VIDEO CONSULENZA GRATUITA 60 minuti di confronto strategico sul tuo Black Frida…" at bounding box center [181, 149] width 334 height 624
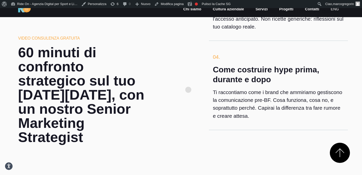
scroll to position [484, 0]
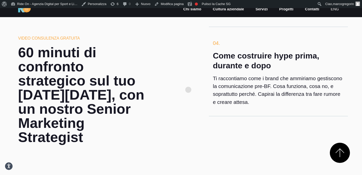
click at [188, 82] on div "VIDEO CONSULENZA GRATUITA 60 minuti di confronto strategico sul tuo Black Frida…" at bounding box center [181, 83] width 334 height 624
click at [187, 95] on div "VIDEO CONSULENZA GRATUITA 60 minuti di confronto strategico sul tuo Black Frida…" at bounding box center [181, 83] width 334 height 624
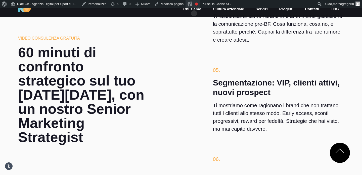
scroll to position [553, 0]
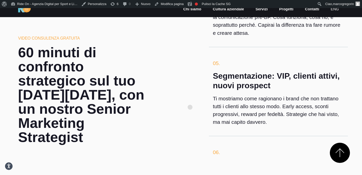
click at [190, 99] on div "VIDEO CONSULENZA GRATUITA 60 minuti di confronto strategico sul tuo Black Frida…" at bounding box center [181, 14] width 334 height 624
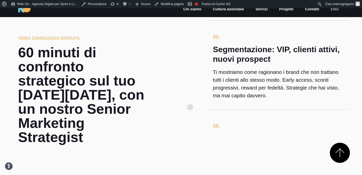
scroll to position [581, 0]
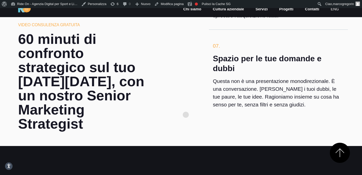
scroll to position [742, 0]
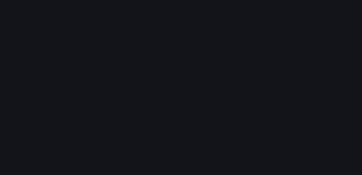
scroll to position [402, 0]
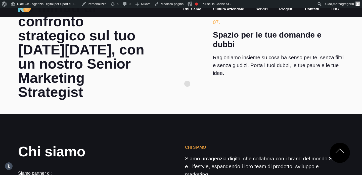
scroll to position [780, 0]
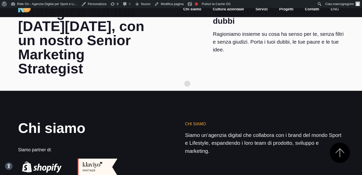
drag, startPoint x: 187, startPoint y: 75, endPoint x: 187, endPoint y: 72, distance: 3.3
click at [187, 91] on section "Chi siamo Siamo partner di: Chi siamo Siamo un’agenzia digital che collabora co…" at bounding box center [181, 151] width 362 height 120
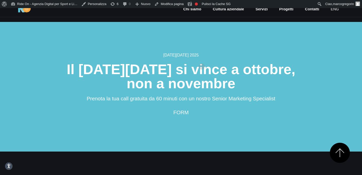
scroll to position [973, 0]
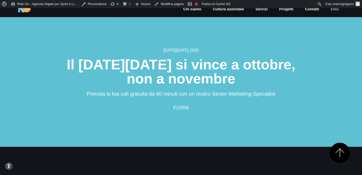
drag, startPoint x: 159, startPoint y: 53, endPoint x: 244, endPoint y: 53, distance: 85.3
click at [175, 57] on h2 "Il Black Friday si vince a ottobre, non a novembre" at bounding box center [181, 71] width 302 height 28
click at [244, 57] on h2 "Il Black Friday si vince a ottobre, non a novembre" at bounding box center [181, 71] width 302 height 28
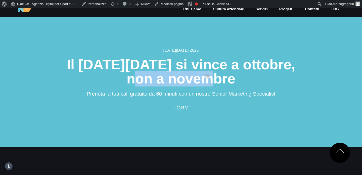
drag, startPoint x: 135, startPoint y: 68, endPoint x: 244, endPoint y: 68, distance: 109.0
click at [242, 68] on h2 "Il [DATE][DATE] si vince a ottobre, non a novembre" at bounding box center [181, 71] width 302 height 28
click at [244, 68] on h2 "Il Black Friday si vince a ottobre, non a novembre" at bounding box center [181, 71] width 302 height 28
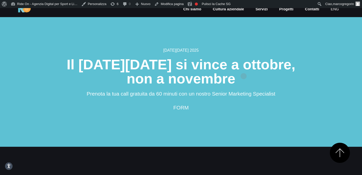
click at [244, 68] on h2 "Il Black Friday si vince a ottobre, non a novembre" at bounding box center [181, 71] width 302 height 28
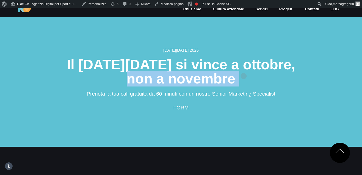
click at [244, 68] on h2 "Il Black Friday si vince a ottobre, non a novembre" at bounding box center [181, 71] width 302 height 28
click at [260, 69] on h2 "Il Black Friday si vince a ottobre, non a novembre" at bounding box center [181, 71] width 302 height 28
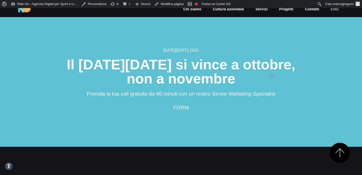
click at [272, 67] on h2 "Il Black Friday si vince a ottobre, non a novembre" at bounding box center [181, 71] width 302 height 28
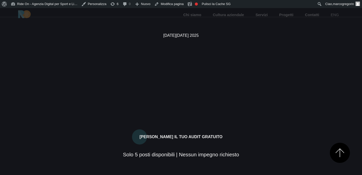
scroll to position [973, 0]
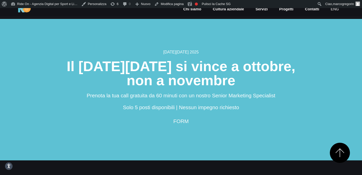
scroll to position [972, 0]
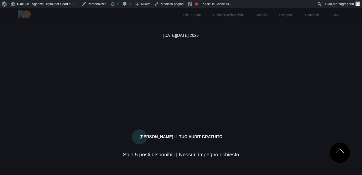
scroll to position [972, 0]
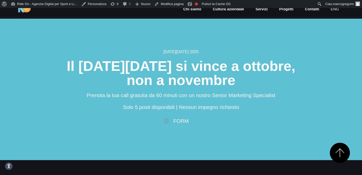
click at [164, 117] on div "FORM" at bounding box center [181, 121] width 302 height 8
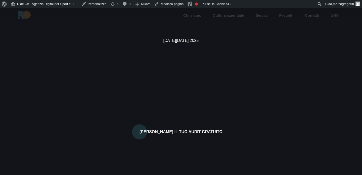
scroll to position [7, 0]
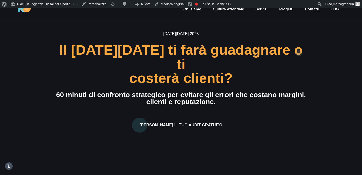
click at [308, 63] on div "Black Friday 2025 Il Black Friday ti farà guadagnare o ti costerà clienti? 60 m…" at bounding box center [181, 89] width 258 height 116
click at [305, 91] on div "60 minuti di confronto strategico per evitare gli errori che costano margini," at bounding box center [181, 94] width 250 height 7
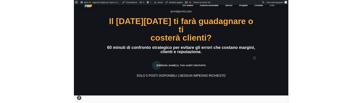
scroll to position [21, 0]
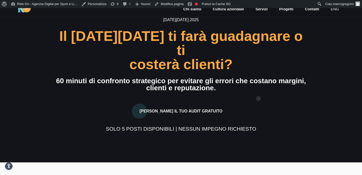
click at [259, 97] on div "[PERSON_NAME] il Tuo Audit Gratuito" at bounding box center [181, 107] width 250 height 21
click at [259, 97] on div "Richiedi il Tuo Audit Gratuito" at bounding box center [181, 107] width 250 height 21
click at [282, 77] on div "60 minuti di confronto strategico per evitare gli errori che costano margini," at bounding box center [181, 80] width 250 height 7
click at [278, 77] on div "60 minuti di confronto strategico per evitare gli errori che costano margini," at bounding box center [181, 80] width 250 height 7
click at [224, 57] on div "costerà clienti?" at bounding box center [181, 64] width 250 height 14
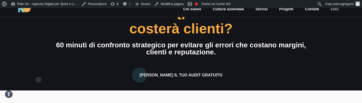
scroll to position [63, 0]
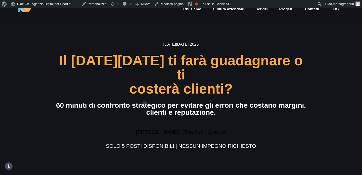
scroll to position [22, 0]
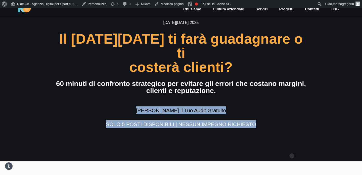
drag, startPoint x: 94, startPoint y: 101, endPoint x: 293, endPoint y: 150, distance: 204.2
click at [293, 103] on section "Black Friday 2025 Il Black Friday ti farà guadagnare o ti costerà clienti? 60 m…" at bounding box center [181, 73] width 362 height 175
click at [293, 103] on div "Solo 5 posti disponibili | Nessun impegno richiesto" at bounding box center [181, 124] width 250 height 8
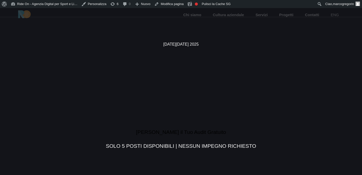
scroll to position [22, 0]
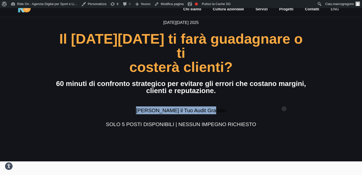
drag, startPoint x: 126, startPoint y: 96, endPoint x: 284, endPoint y: 100, distance: 158.1
click at [284, 100] on div "Richiedi il Tuo Audit Gratuito" at bounding box center [181, 107] width 250 height 14
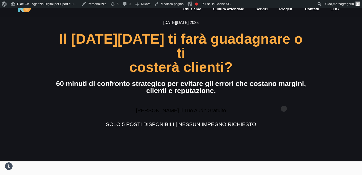
click at [284, 100] on div "Richiedi il Tuo Audit Gratuito" at bounding box center [181, 107] width 250 height 14
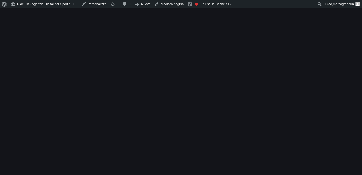
scroll to position [22, 0]
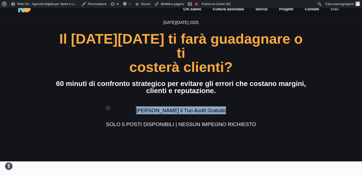
drag, startPoint x: 277, startPoint y: 109, endPoint x: 87, endPoint y: 99, distance: 190.6
click at [87, 99] on div "[DATE][DATE] 2025 Il [DATE][DATE] ti farà guadagnare o ti costerà clienti? 60 m…" at bounding box center [181, 74] width 250 height 108
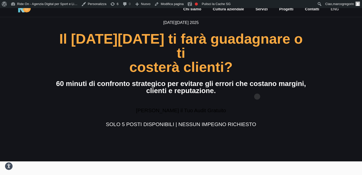
click at [257, 88] on div "[DATE][DATE] 2025 Il [DATE][DATE] ti farà guadagnare o ti costerà clienti? 60 m…" at bounding box center [181, 74] width 250 height 108
click at [277, 69] on div "[DATE][DATE] 2025 Il [DATE][DATE] ti farà guadagnare o ti costerà clienti? 60 m…" at bounding box center [181, 74] width 250 height 108
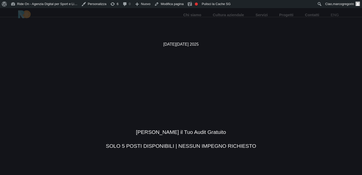
scroll to position [22, 0]
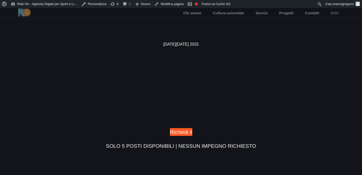
scroll to position [22, 0]
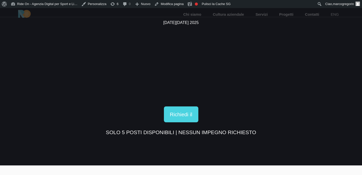
scroll to position [18, 0]
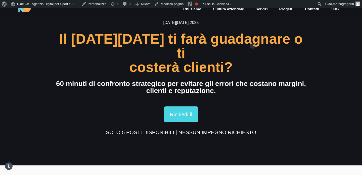
click at [253, 37] on div "[DATE][DATE] 2025 Il [DATE][DATE] ti farà guadagnare o ti costerà clienti? 60 m…" at bounding box center [181, 78] width 250 height 116
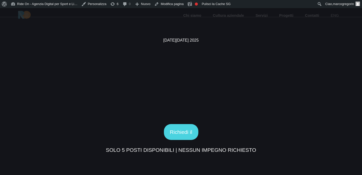
scroll to position [18, 0]
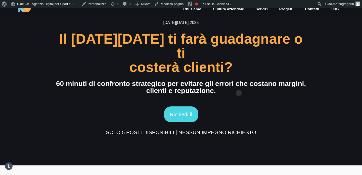
click at [239, 87] on div "clienti e reputazione." at bounding box center [181, 90] width 250 height 7
click at [337, 69] on section "[DATE][DATE] 2025 Il [DATE][DATE] ti farà guadagnare o ti costerà clienti? 60 m…" at bounding box center [181, 77] width 362 height 175
click at [337, 68] on section "[DATE][DATE] 2025 Il [DATE][DATE] ti farà guadagnare o ti costerà clienti? 60 m…" at bounding box center [181, 77] width 362 height 175
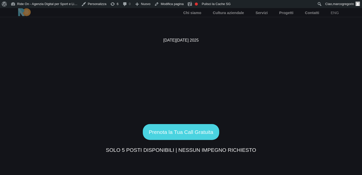
scroll to position [18, 0]
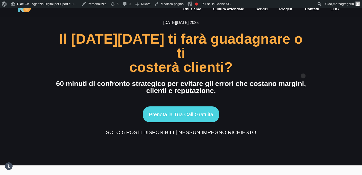
click at [304, 68] on div "[DATE][DATE] 2025 Il [DATE][DATE] ti farà guadagnare o ti costerà clienti? 60 m…" at bounding box center [181, 78] width 250 height 116
click at [318, 68] on div "Black Friday 2025 Il Black Friday ti farà guadagnare o ti costerà clienti? 60 m…" at bounding box center [181, 78] width 310 height 116
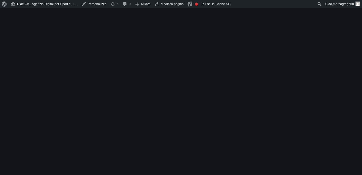
scroll to position [18, 0]
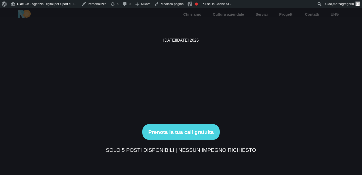
scroll to position [18, 0]
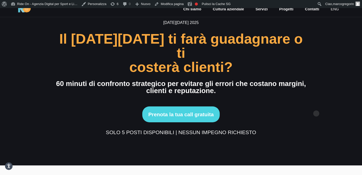
click at [317, 105] on div "[DATE][DATE] 2025 Il [DATE][DATE] ti farà guadagnare o ti costerà clienti? 60 m…" at bounding box center [181, 78] width 310 height 116
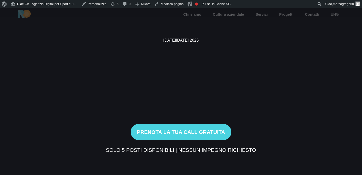
scroll to position [18, 0]
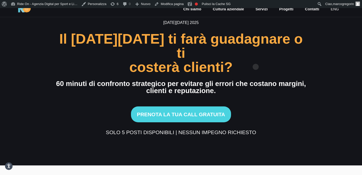
click at [256, 60] on div "costerà clienti?" at bounding box center [181, 67] width 250 height 14
click at [236, 87] on div "clienti e reputazione." at bounding box center [181, 90] width 250 height 7
click at [239, 92] on div "[DATE][DATE] 2025 Il [DATE][DATE] ti farà guadagnare o ti costerà clienti? 60 m…" at bounding box center [181, 78] width 250 height 116
click at [245, 87] on div "clienti e reputazione." at bounding box center [181, 90] width 250 height 7
click at [245, 100] on div "Prenota la tua call gratuita" at bounding box center [181, 111] width 250 height 22
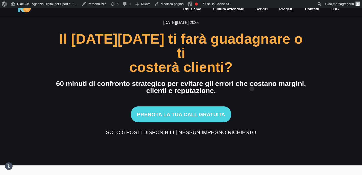
click at [252, 87] on div "clienti e reputazione." at bounding box center [181, 90] width 250 height 7
click at [256, 80] on div "60 minuti di confronto strategico per evitare gli errori che costano margini," at bounding box center [181, 83] width 250 height 7
click at [260, 87] on div "clienti e reputazione." at bounding box center [181, 90] width 250 height 7
click at [239, 101] on div "Prenota la tua call gratuita" at bounding box center [181, 111] width 250 height 22
click at [256, 89] on div "[DATE][DATE] 2025 Il [DATE][DATE] ti farà guadagnare o ti costerà clienti? 60 m…" at bounding box center [181, 78] width 250 height 116
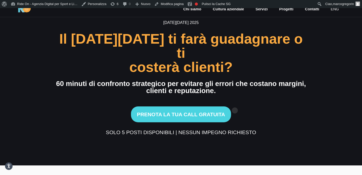
click at [235, 102] on div "Prenota la tua call gratuita" at bounding box center [181, 111] width 250 height 22
click at [256, 87] on div "clienti e reputazione." at bounding box center [181, 90] width 250 height 7
click at [249, 101] on div "Prenota la tua call gratuita" at bounding box center [181, 111] width 250 height 22
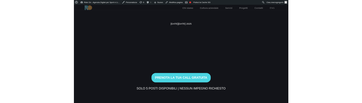
scroll to position [18, 0]
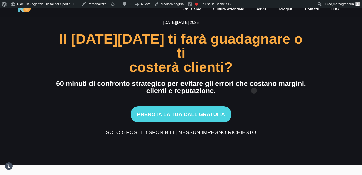
click at [254, 87] on div "clienti e reputazione." at bounding box center [181, 90] width 250 height 7
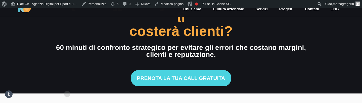
scroll to position [69, 0]
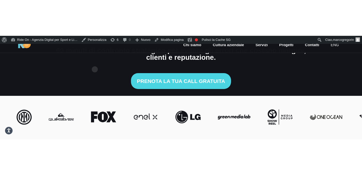
scroll to position [53, 0]
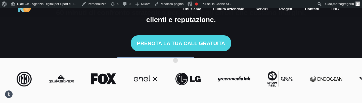
drag, startPoint x: 103, startPoint y: 53, endPoint x: 193, endPoint y: 52, distance: 90.1
click at [195, 52] on div "[DATE][DATE] 2025 Il [DATE][DATE] ti farà guadagnare o ti costerà clienti? 60 m…" at bounding box center [181, 6] width 250 height 115
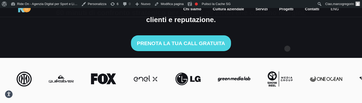
click at [288, 41] on div "Prenota la tua call gratuita" at bounding box center [181, 40] width 250 height 22
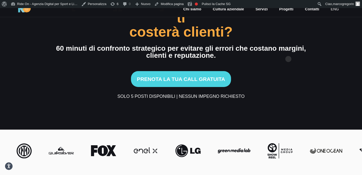
click at [289, 57] on div "[DATE][DATE] 2025 Il [DATE][DATE] ti farà guadagnare o ti costerà clienti? 60 m…" at bounding box center [181, 41] width 250 height 115
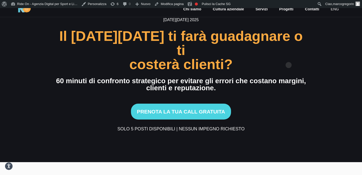
scroll to position [0, 0]
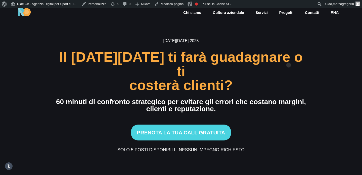
click at [289, 56] on div "[DATE][DATE] 2025 Il [DATE][DATE] ti farà guadagnare o ti costerà clienti? 60 m…" at bounding box center [181, 95] width 250 height 115
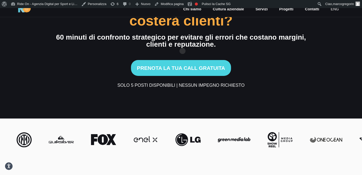
scroll to position [50, 0]
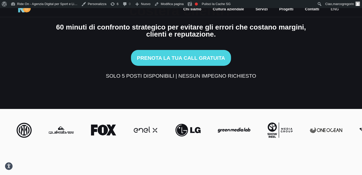
scroll to position [72, 0]
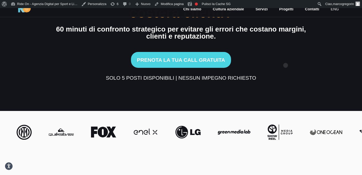
click at [286, 57] on div "Prenota la tua call gratuita" at bounding box center [181, 57] width 250 height 22
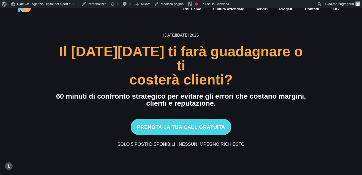
scroll to position [8, 0]
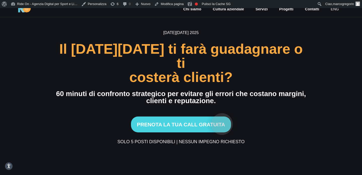
click at [222, 116] on button "Prenota la tua call gratuita" at bounding box center [181, 124] width 100 height 16
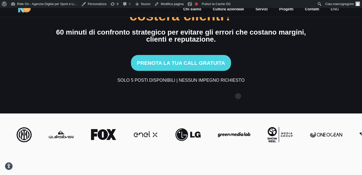
scroll to position [88, 0]
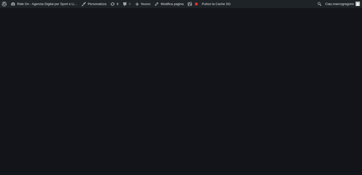
click at [303, 55] on h6 "[DATE][DATE] 2025" at bounding box center [181, 56] width 250 height 6
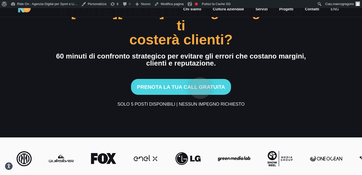
click at [200, 80] on button "Prenota la tua call gratuita" at bounding box center [181, 87] width 100 height 16
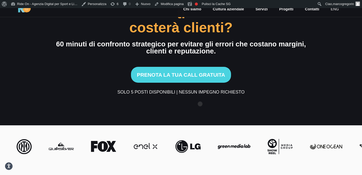
click at [200, 96] on section "Black Friday 2025 Il Black Friday ti farà guadagnare o ti costerà clienti? 60 m…" at bounding box center [181, 37] width 362 height 175
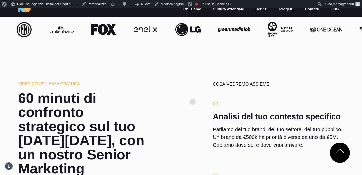
scroll to position [179, 0]
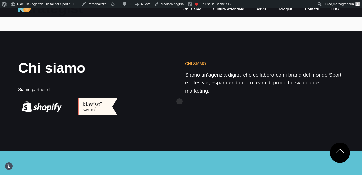
scroll to position [841, 0]
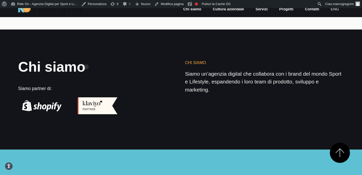
click at [86, 60] on h2 "Chi siamo" at bounding box center [69, 67] width 103 height 14
click at [67, 60] on h2 "Chi siamo" at bounding box center [69, 67] width 103 height 14
click at [112, 60] on h2 "Chi siamo" at bounding box center [69, 67] width 103 height 14
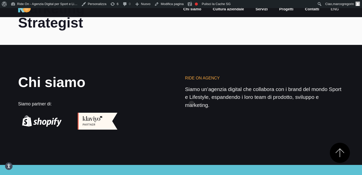
scroll to position [813, 0]
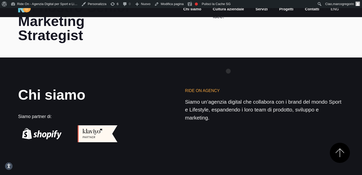
click at [229, 63] on section "Chi siamo Siamo partner di: Ride On Agency Siamo un’agenzia digital che collabo…" at bounding box center [181, 117] width 362 height 120
click at [234, 74] on section "Chi siamo Siamo partner di: Ride On Agency Siamo un’agenzia digital che collabo…" at bounding box center [181, 117] width 362 height 120
click at [234, 70] on section "Chi siamo Siamo partner di: Ride On Agency Siamo un’agenzia digital che collabo…" at bounding box center [181, 117] width 362 height 120
click at [253, 66] on section "Chi siamo Siamo partner di: Ride On Agency Siamo un’agenzia digital che collabo…" at bounding box center [181, 117] width 362 height 120
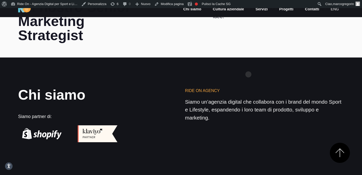
click at [246, 66] on section "Chi siamo Siamo partner di: Ride On Agency Siamo un’agenzia digital che collabo…" at bounding box center [181, 117] width 362 height 120
click at [263, 68] on section "Chi siamo Siamo partner di: Ride On Agency Siamo un’agenzia digital che collabo…" at bounding box center [181, 117] width 362 height 120
click at [247, 68] on section "Chi siamo Siamo partner di: Ride On Agency Siamo un’agenzia digital che collabo…" at bounding box center [181, 117] width 362 height 120
click at [266, 68] on section "Chi siamo Siamo partner di: Ride On Agency Siamo un’agenzia digital che collabo…" at bounding box center [181, 117] width 362 height 120
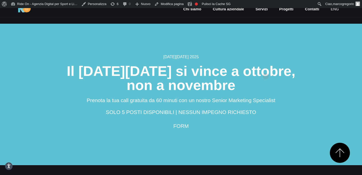
scroll to position [967, 0]
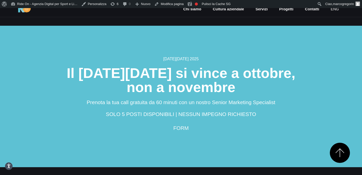
scroll to position [966, 0]
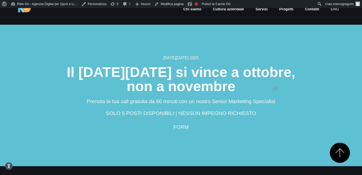
click at [276, 80] on h2 "Il Black Friday si vince a ottobre, non a novembre" at bounding box center [181, 79] width 302 height 28
click at [300, 97] on p "Prenota la tua call gratuita da 60 minuti con un nostro Senior Marketing Specia…" at bounding box center [181, 101] width 302 height 8
click at [303, 69] on h2 "Il Black Friday si vince a ottobre, non a novembre" at bounding box center [181, 79] width 302 height 28
click at [302, 73] on h2 "Il Black Friday si vince a ottobre, non a novembre" at bounding box center [181, 79] width 302 height 28
click at [308, 66] on h2 "Il Black Friday si vince a ottobre, non a novembre" at bounding box center [181, 79] width 302 height 28
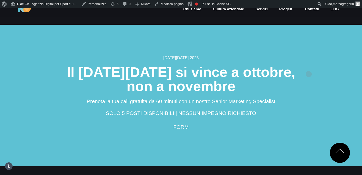
click at [310, 66] on h2 "Il Black Friday si vince a ottobre, non a novembre" at bounding box center [181, 79] width 302 height 28
click at [293, 55] on h6 "[DATE][DATE] 2025" at bounding box center [181, 58] width 302 height 6
click at [317, 37] on section "Black Friday 2025 Il Black Friday si vince a ottobre, non a novembre Prenota la…" at bounding box center [181, 95] width 362 height 141
click at [307, 44] on section "Black Friday 2025 Il Black Friday si vince a ottobre, non a novembre Prenota la…" at bounding box center [181, 95] width 362 height 141
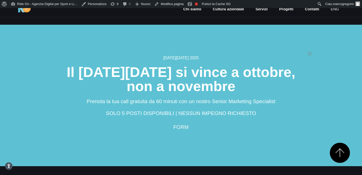
click at [310, 55] on h6 "[DATE][DATE] 2025" at bounding box center [181, 58] width 302 height 6
click at [309, 55] on h6 "[DATE][DATE] 2025" at bounding box center [181, 58] width 302 height 6
click at [309, 55] on div "Black Friday 2025 Il Black Friday si vince a ottobre, non a novembre Prenota la…" at bounding box center [181, 93] width 302 height 76
click at [309, 65] on h2 "Il Black Friday si vince a ottobre, non a novembre" at bounding box center [181, 79] width 302 height 28
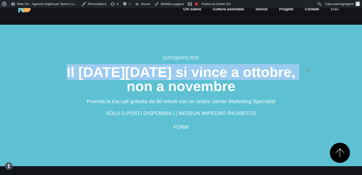
click at [309, 65] on h2 "Il Black Friday si vince a ottobre, non a novembre" at bounding box center [181, 79] width 302 height 28
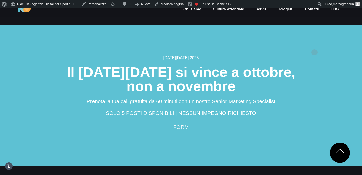
click at [315, 44] on section "Black Friday 2025 Il Black Friday si vince a ottobre, non a novembre Prenota la…" at bounding box center [181, 95] width 362 height 141
click at [319, 40] on section "Black Friday 2025 Il Black Friday si vince a ottobre, non a novembre Prenota la…" at bounding box center [181, 95] width 362 height 141
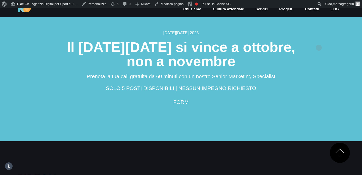
click at [319, 40] on h2 "Il Black Friday si vince a ottobre, non a novembre" at bounding box center [181, 54] width 302 height 28
click at [319, 60] on div "Black Friday 2025 Il Black Friday si vince a ottobre, non a novembre Prenota la…" at bounding box center [181, 68] width 302 height 76
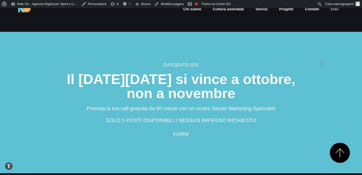
click at [322, 62] on h6 "[DATE][DATE] 2025" at bounding box center [181, 65] width 302 height 6
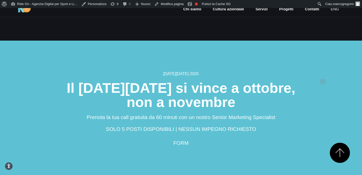
click at [323, 81] on h2 "Il Black Friday si vince a ottobre, non a novembre" at bounding box center [181, 95] width 302 height 28
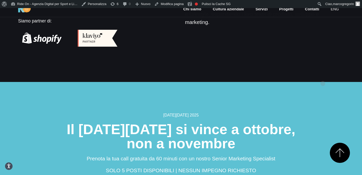
click at [323, 82] on section "Black Friday 2025 Il Black Friday si vince a ottobre, non a novembre Prenota la…" at bounding box center [181, 152] width 362 height 141
click at [325, 56] on section "Chi siamo Siamo partner di: Ride On Agency Siamo un’agenzia digital che collabo…" at bounding box center [181, 22] width 362 height 120
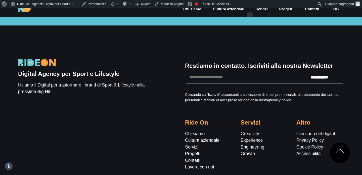
scroll to position [1071, 0]
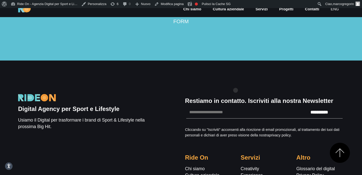
click at [236, 87] on div "**********" at bounding box center [264, 149] width 167 height 124
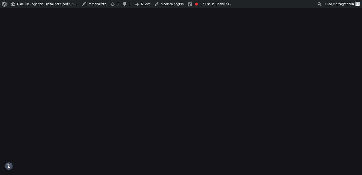
drag, startPoint x: 0, startPoint y: 0, endPoint x: 70, endPoint y: 55, distance: 89.0
click at [70, 55] on div "[DATE][DATE] 2025 Il [DATE][DATE] ti farà guadagnare o ti costerà clienti? 60 m…" at bounding box center [181, 95] width 250 height 101
drag, startPoint x: 106, startPoint y: 68, endPoint x: 278, endPoint y: 152, distance: 190.4
click at [281, 153] on section "[DATE][DATE] 2025 Il [DATE][DATE] ti farà guadagnare o ti costerà clienti? 60 m…" at bounding box center [181, 95] width 362 height 175
click at [285, 81] on h2 "Il [DATE][DATE] ti farà guadagnare o ti costerà clienti?" at bounding box center [181, 71] width 250 height 28
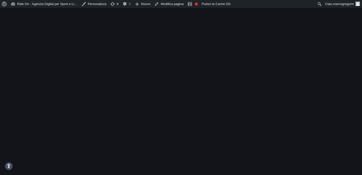
click at [197, 102] on h3 "60 minuti di confronto strategico per evitare gli errori che costano margini, c…" at bounding box center [181, 98] width 250 height 14
drag, startPoint x: 219, startPoint y: 147, endPoint x: 43, endPoint y: 22, distance: 216.0
click at [43, 22] on section "Black Friday 2025 Il Black Friday ti farà guadagnare o ti costerà clienti? 60 m…" at bounding box center [181, 95] width 362 height 175
drag, startPoint x: 43, startPoint y: 22, endPoint x: 280, endPoint y: 157, distance: 272.2
click at [280, 157] on section "Black Friday 2025 Il Black Friday ti farà guadagnare o ti costerà clienti? 60 m…" at bounding box center [181, 95] width 362 height 175
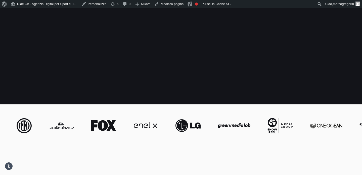
click at [272, 85] on section "Black Friday 2025 Il Black Friday ti farà guadagnare o ti costerà clienti? 60 m…" at bounding box center [181, 17] width 362 height 175
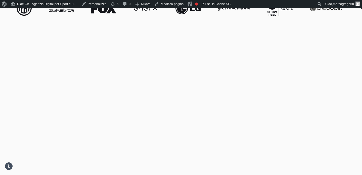
scroll to position [219, 0]
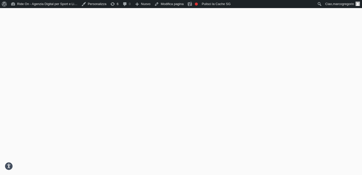
drag, startPoint x: 272, startPoint y: 85, endPoint x: 232, endPoint y: 110, distance: 47.8
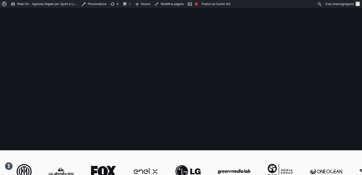
scroll to position [0, 0]
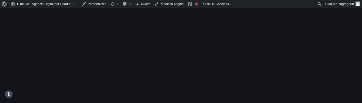
click at [84, 93] on div "Black Friday 2025 Il Black Friday ti farà guadagnare o ti costerà clienti? 60 m…" at bounding box center [181, 59] width 250 height 101
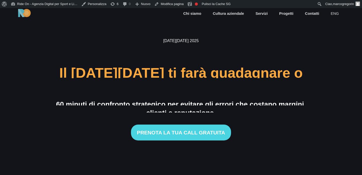
click at [177, 101] on div "60 minuti di confronto strategico per evitare gli errori che costano margini," at bounding box center [181, 104] width 250 height 7
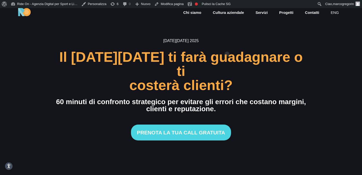
click at [227, 44] on h6 "[DATE][DATE] 2025" at bounding box center [181, 41] width 250 height 6
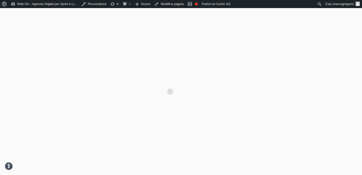
scroll to position [255, 0]
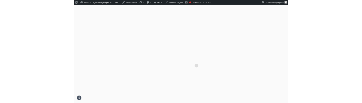
scroll to position [184, 0]
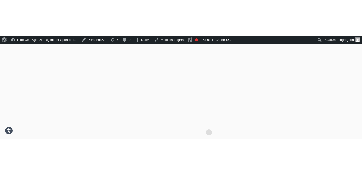
scroll to position [255, 0]
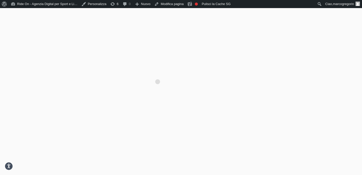
drag, startPoint x: 221, startPoint y: 104, endPoint x: 146, endPoint y: 64, distance: 85.6
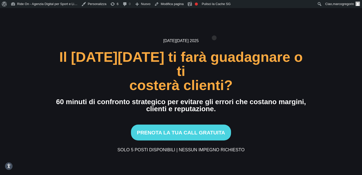
click at [214, 30] on section "[DATE][DATE] 2025 Il [DATE][DATE] ti farà guadagnare o ti costerà clienti? 60 m…" at bounding box center [181, 95] width 362 height 175
click at [273, 105] on div "clienti e reputazione." at bounding box center [181, 108] width 250 height 7
click at [279, 69] on div "Il [DATE][DATE] ti farà guadagnare o ti" at bounding box center [181, 64] width 250 height 28
click at [304, 40] on section "[DATE][DATE] 2025 Il [DATE][DATE] ti farà guadagnare o ti costerà clienti? 60 m…" at bounding box center [181, 95] width 362 height 175
drag, startPoint x: 304, startPoint y: 40, endPoint x: 301, endPoint y: 31, distance: 8.6
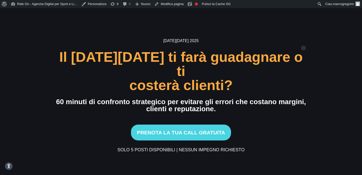
click at [304, 40] on section "Black Friday 2025 Il Black Friday ti farà guadagnare o ti costerà clienti? 60 m…" at bounding box center [181, 95] width 362 height 175
drag, startPoint x: 301, startPoint y: 28, endPoint x: 301, endPoint y: 30, distance: 2.5
click at [301, 28] on section "Black Friday 2025 Il Black Friday ti farà guadagnare o ti costerà clienti? 60 m…" at bounding box center [181, 95] width 362 height 175
click at [301, 36] on section "Black Friday 2025 Il Black Friday ti farà guadagnare o ti costerà clienti? 60 m…" at bounding box center [181, 95] width 362 height 175
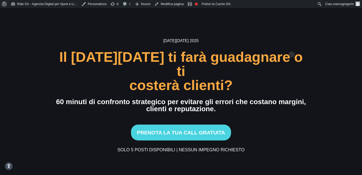
click at [290, 44] on h6 "[DATE][DATE] 2025" at bounding box center [181, 41] width 250 height 6
click at [297, 42] on section "Black Friday 2025 Il Black Friday ti farà guadagnare o ti costerà clienti? 60 m…" at bounding box center [181, 95] width 362 height 175
click at [274, 44] on h6 "[DATE][DATE] 2025" at bounding box center [181, 41] width 250 height 6
click at [275, 44] on h6 "[DATE][DATE] 2025" at bounding box center [181, 41] width 250 height 6
click at [297, 34] on section "Black Friday 2025 Il Black Friday ti farà guadagnare o ti costerà clienti? 60 m…" at bounding box center [181, 95] width 362 height 175
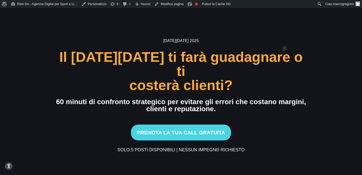
click at [285, 40] on section "Black Friday 2025 Il Black Friday ti farà guadagnare o ti costerà clienti? 60 m…" at bounding box center [181, 95] width 362 height 175
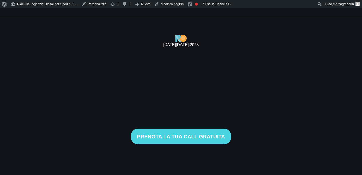
scroll to position [8, 0]
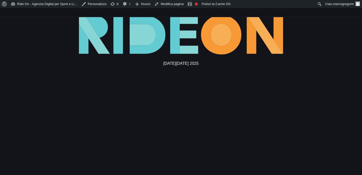
scroll to position [8, 0]
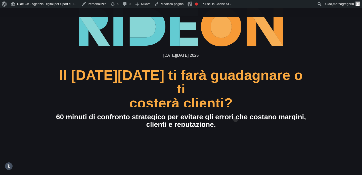
click at [236, 113] on div "60 minuti di confronto strategico per evitare gli errori che costano margini," at bounding box center [181, 116] width 250 height 7
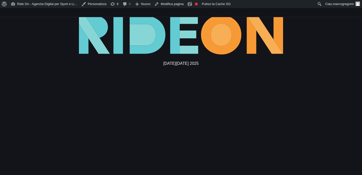
scroll to position [8, 0]
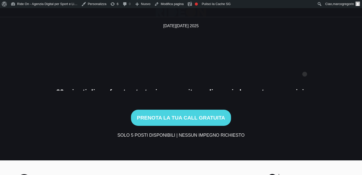
click at [305, 66] on div "costerà clienti?" at bounding box center [181, 70] width 250 height 14
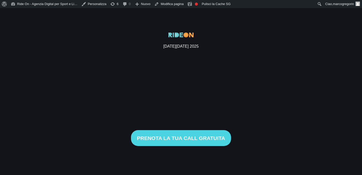
click at [275, 46] on div "[DATE][DATE] 2025 Il [DATE][DATE] ti farà guadagnare o ti costerà clienti? 60 m…" at bounding box center [181, 95] width 250 height 126
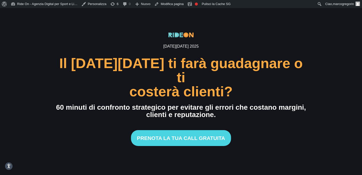
click at [275, 46] on div "[DATE][DATE] 2025 Il [DATE][DATE] ti farà guadagnare o ti costerà clienti? 60 m…" at bounding box center [181, 95] width 250 height 126
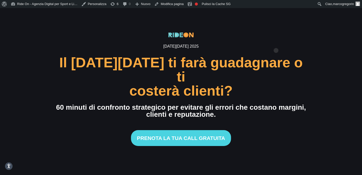
click at [276, 42] on div "[DATE][DATE] 2025 Il [DATE][DATE] ti farà guadagnare o ti costerà clienti? 60 m…" at bounding box center [181, 95] width 250 height 126
click at [312, 69] on div "[DATE][DATE] 2025 Il [DATE][DATE] ti farà guadagnare o ti costerà clienti? 60 m…" at bounding box center [181, 95] width 310 height 126
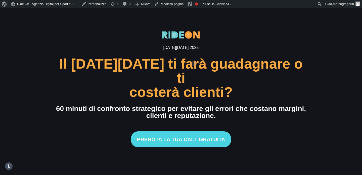
click at [194, 51] on h6 "Black Friday 2025" at bounding box center [181, 48] width 250 height 6
click at [332, 73] on div "Black Friday 2025 Il Black Friday ti farà guadagnare o ti costerà clienti? 60 m…" at bounding box center [181, 95] width 310 height 128
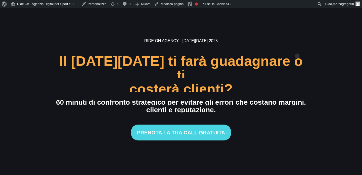
click at [297, 44] on h6 "Ride On Agency - Black Friday 2025" at bounding box center [181, 41] width 250 height 6
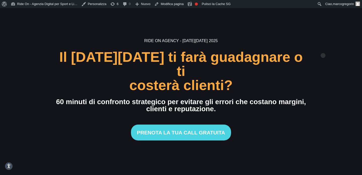
click at [323, 47] on div "Ride On Agency - Black Friday 2025 Il Black Friday ti farà guadagnare o ti cost…" at bounding box center [181, 95] width 310 height 115
click at [309, 47] on div "Ride On Agency - Black Friday 2025 Il Black Friday ti farà guadagnare o ti cost…" at bounding box center [181, 95] width 258 height 115
click at [316, 46] on div "Ride On Agency - Black Friday 2025 Il Black Friday ti farà guadagnare o ti cost…" at bounding box center [181, 95] width 310 height 115
click at [309, 46] on div "Ride On Agency - Black Friday 2025 Il Black Friday ti farà guadagnare o ti cost…" at bounding box center [181, 95] width 258 height 115
click at [316, 46] on div "Ride On Agency - Black Friday 2025 Il Black Friday ti farà guadagnare o ti cost…" at bounding box center [181, 95] width 310 height 115
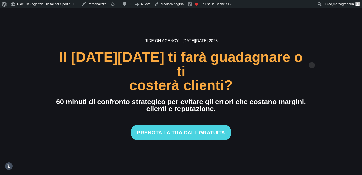
click at [311, 63] on div "Ride On Agency - Black Friday 2025 Il Black Friday ti farà guadagnare o ti cost…" at bounding box center [181, 95] width 310 height 115
click at [309, 62] on div "Ride On Agency - Black Friday 2025 Il Black Friday ti farà guadagnare o ti cost…" at bounding box center [181, 95] width 258 height 115
click at [324, 60] on div "Ride On Agency - Black Friday 2025 Il Black Friday ti farà guadagnare o ti cost…" at bounding box center [181, 95] width 310 height 115
click at [318, 60] on div "Ride On Agency - Black Friday 2025 Il Black Friday ti farà guadagnare o ti cost…" at bounding box center [181, 95] width 310 height 115
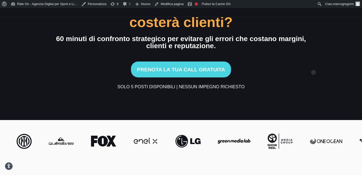
click at [314, 64] on div "Ride On Agency - Black Friday 2025 Il Black Friday ti farà guadagnare o ti cost…" at bounding box center [181, 32] width 310 height 115
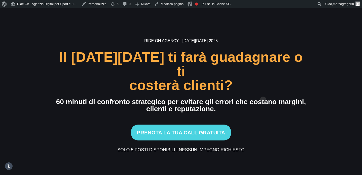
click at [311, 86] on div "Ride On Agency - Black Friday 2025 Il Black Friday ti farà guadagnare o ti cost…" at bounding box center [181, 95] width 310 height 115
click at [311, 83] on div "Ride On Agency - Black Friday 2025 Il Black Friday ti farà guadagnare o ti cost…" at bounding box center [181, 95] width 310 height 115
click at [254, 44] on h6 "Ride On Agency - Black Friday 2025" at bounding box center [181, 41] width 250 height 6
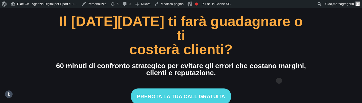
click at [279, 73] on div "Ride On Agency - Black Friday 2025 Il Black Friday ti farà guadagnare o ti cost…" at bounding box center [181, 59] width 250 height 115
click at [326, 49] on div "Ride On Agency - Black Friday 2025 Il Black Friday ti farà guadagnare o ti cost…" at bounding box center [181, 59] width 310 height 115
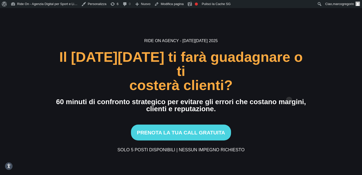
click at [321, 94] on div "Ride On Agency - Black Friday 2025 Il Black Friday ti farà guadagnare o ti cost…" at bounding box center [181, 95] width 310 height 115
click at [325, 90] on div "Ride On Agency - Black Friday 2025 Il Black Friday ti farà guadagnare o ti cost…" at bounding box center [181, 95] width 310 height 115
click at [265, 53] on div "Ride On Agency - Black Friday 2025 Il Black Friday ti farà guadagnare o ti cost…" at bounding box center [181, 95] width 250 height 115
click at [290, 43] on section "Ride On Agency - Black Friday 2025 Il Black Friday ti farà guadagnare o ti cost…" at bounding box center [181, 95] width 362 height 175
click at [314, 41] on section "Ride On Agency - Black Friday 2025 Il Black Friday ti farà guadagnare o ti cost…" at bounding box center [181, 95] width 362 height 175
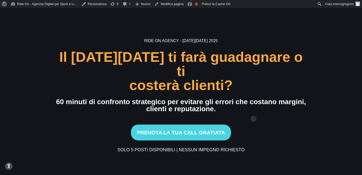
click at [254, 110] on div "Ride On Agency - Black Friday 2025 Il Black Friday ti farà guadagnare o ti cost…" at bounding box center [181, 95] width 250 height 115
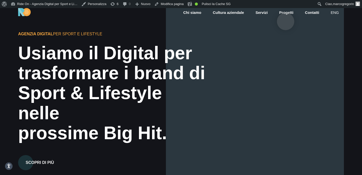
click at [286, 13] on link "Progetti" at bounding box center [286, 13] width 15 height 6
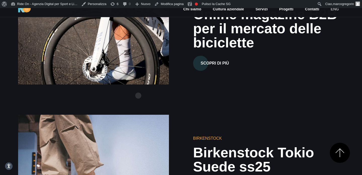
scroll to position [249, 0]
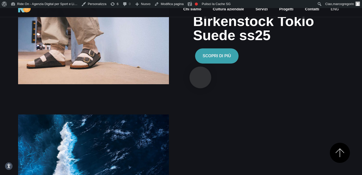
click at [234, 63] on button "Scopri di più" at bounding box center [217, 55] width 44 height 15
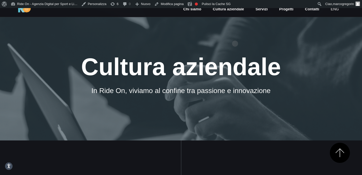
scroll to position [533, 0]
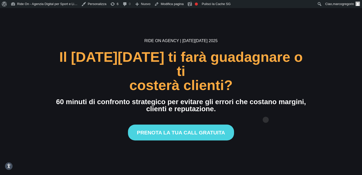
click at [266, 118] on div "Prenota la tua call gratuita" at bounding box center [181, 129] width 250 height 22
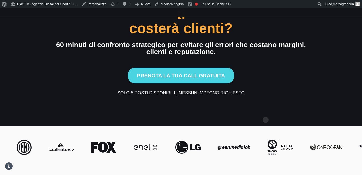
scroll to position [58, 0]
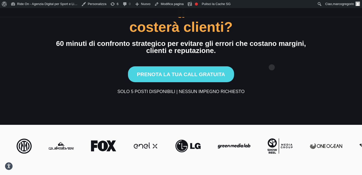
click at [274, 60] on div "Prenota la tua call gratuita" at bounding box center [181, 71] width 250 height 22
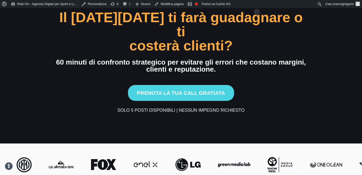
scroll to position [0, 0]
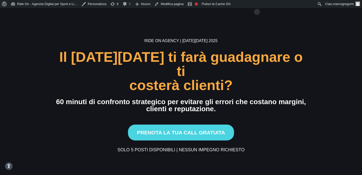
click at [345, 99] on section "Ride On Agency | [DATE][DATE] 2025 Il [DATE][DATE] ti farà guadagnare o ti cost…" at bounding box center [181, 95] width 362 height 175
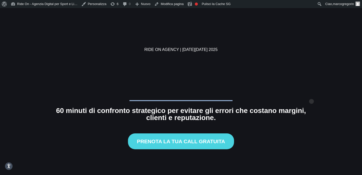
drag, startPoint x: 312, startPoint y: 93, endPoint x: 72, endPoint y: 74, distance: 240.8
click at [72, 74] on div "Ride On Agency | Black Friday 2025 Il Black Friday ti farà guadagnare o ti cost…" at bounding box center [181, 95] width 310 height 133
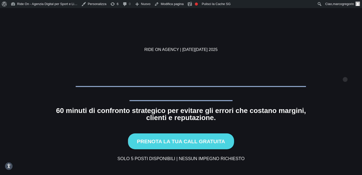
click at [346, 71] on section "Ride On Agency | Black Friday 2025 Il Black Friday ti farà guadagnare o ti cost…" at bounding box center [181, 95] width 362 height 175
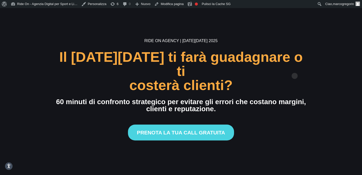
click at [295, 68] on div "Il [DATE][DATE] ti farà guadagnare o ti" at bounding box center [181, 64] width 250 height 28
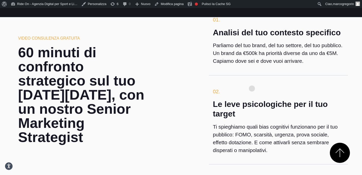
scroll to position [435, 0]
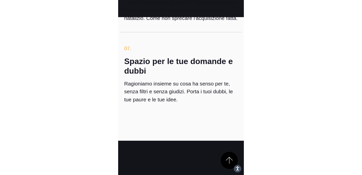
scroll to position [819, 0]
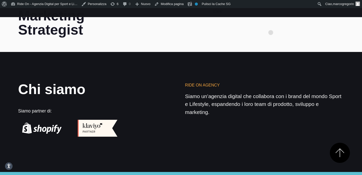
click at [261, 158] on section "Chi siamo Siamo partner di: Ride On Agency Siamo un’agenzia digital che collabo…" at bounding box center [181, 112] width 362 height 120
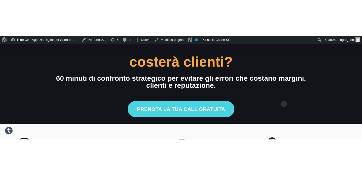
scroll to position [48, 0]
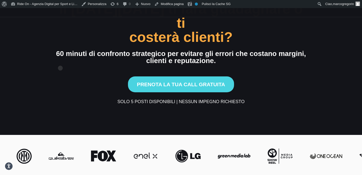
click at [60, 60] on div "Ride On Agency | [DATE][DATE] 2025 Il [DATE][DATE] ti farà guadagnare o ti cost…" at bounding box center [181, 47] width 250 height 115
click at [226, 50] on div "60 minuti di confronto strategico per evitare gli errori che costano margini," at bounding box center [181, 53] width 250 height 7
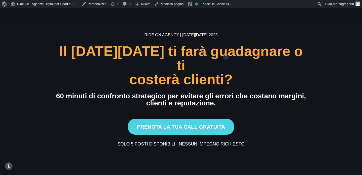
scroll to position [0, 0]
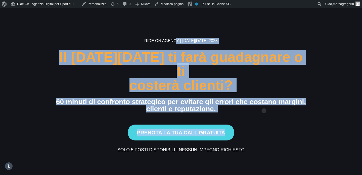
drag, startPoint x: 96, startPoint y: 44, endPoint x: 273, endPoint y: 127, distance: 195.6
click at [274, 127] on section "Ride On Agency | [DATE][DATE] 2025 Il [DATE][DATE] ti farà guadagnare o ti cost…" at bounding box center [181, 95] width 362 height 175
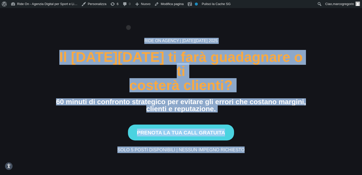
drag, startPoint x: 268, startPoint y: 141, endPoint x: 128, endPoint y: 19, distance: 185.7
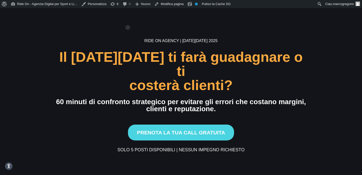
click at [128, 19] on div at bounding box center [181, 12] width 362 height 24
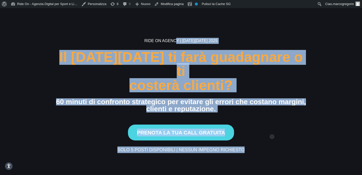
drag, startPoint x: 133, startPoint y: 28, endPoint x: 281, endPoint y: 142, distance: 186.6
click at [281, 142] on section "Ride On Agency | [DATE][DATE] 2025 Il [DATE][DATE] ti farà guadagnare o ti cost…" at bounding box center [181, 95] width 362 height 175
drag, startPoint x: 278, startPoint y: 146, endPoint x: 141, endPoint y: 27, distance: 180.9
click at [141, 27] on section "Ride On Agency | [DATE][DATE] 2025 Il [DATE][DATE] ti farà guadagnare o ti cost…" at bounding box center [181, 95] width 362 height 175
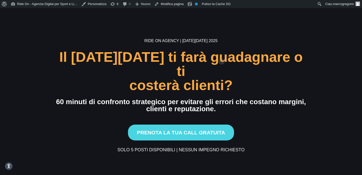
click at [222, 58] on div "Il [DATE][DATE] ti farà guadagnare o ti" at bounding box center [181, 64] width 250 height 28
click at [228, 51] on div "Ride On Agency | [DATE][DATE] 2025 Il [DATE][DATE] ti farà guadagnare o ti cost…" at bounding box center [181, 95] width 250 height 115
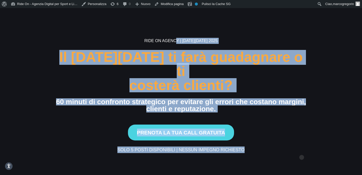
drag, startPoint x: 143, startPoint y: 47, endPoint x: 301, endPoint y: 149, distance: 188.0
click at [301, 149] on section "Ride On Agency | [DATE][DATE] 2025 Il [DATE][DATE] ti farà guadagnare o ti cost…" at bounding box center [181, 95] width 362 height 175
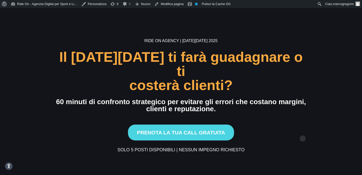
click at [303, 130] on div "Prenota la tua call gratuita" at bounding box center [181, 129] width 250 height 22
click at [255, 125] on div "Prenota la tua call gratuita" at bounding box center [181, 129] width 250 height 22
click at [247, 118] on div "Prenota la tua call gratuita" at bounding box center [181, 129] width 250 height 22
click at [257, 118] on div "Prenota la tua call gratuita" at bounding box center [181, 129] width 250 height 22
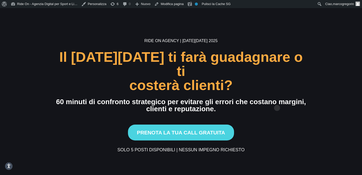
click at [277, 105] on div "clienti e reputazione." at bounding box center [181, 108] width 250 height 7
click at [288, 84] on div "costerà clienti?" at bounding box center [181, 85] width 250 height 14
click at [294, 78] on div "costerà clienti?" at bounding box center [181, 85] width 250 height 14
click at [308, 69] on div "Ride On Agency | [DATE][DATE] 2025 Il [DATE][DATE] ti farà guadagnare o ti cost…" at bounding box center [181, 95] width 258 height 115
click at [296, 70] on div "Il [DATE][DATE] ti farà guadagnare o ti" at bounding box center [181, 64] width 250 height 28
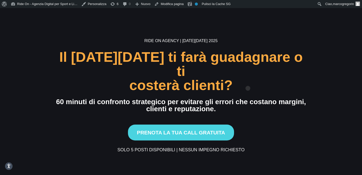
click at [248, 80] on div "costerà clienti?" at bounding box center [181, 85] width 250 height 14
click at [251, 85] on div "Ride On Agency | [DATE][DATE] 2025 Il [DATE][DATE] ti farà guadagnare o ti cost…" at bounding box center [181, 95] width 250 height 115
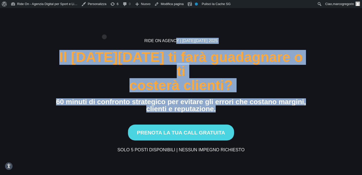
drag, startPoint x: 218, startPoint y: 104, endPoint x: 104, endPoint y: 29, distance: 136.1
click at [104, 29] on section "Ride On Agency | [DATE][DATE] 2025 Il [DATE][DATE] ti farà guadagnare o ti cost…" at bounding box center [181, 95] width 362 height 175
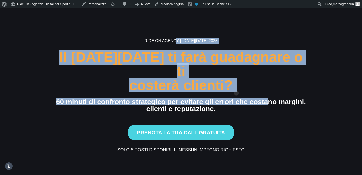
drag, startPoint x: 168, startPoint y: 52, endPoint x: 262, endPoint y: 99, distance: 104.7
click at [262, 99] on section "Ride On Agency | [DATE][DATE] 2025 Il [DATE][DATE] ti farà guadagnare o ti cost…" at bounding box center [181, 95] width 362 height 175
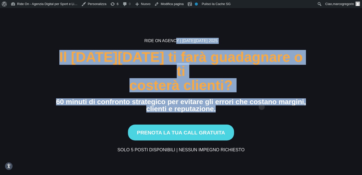
click at [262, 105] on div "clienti e reputazione." at bounding box center [181, 108] width 250 height 7
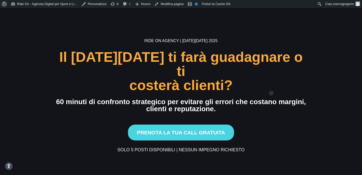
click at [272, 85] on div "costerà clienti?" at bounding box center [181, 85] width 250 height 14
click at [275, 82] on div "costerà clienti?" at bounding box center [181, 85] width 250 height 14
click at [282, 78] on div "costerà clienti?" at bounding box center [181, 85] width 250 height 14
click at [287, 44] on h6 "Ride On Agency | [DATE][DATE] 2025" at bounding box center [181, 41] width 250 height 6
click at [274, 44] on h6 "Ride On Agency | [DATE][DATE] 2025" at bounding box center [181, 41] width 250 height 6
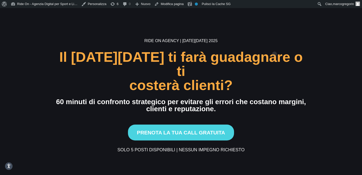
click at [275, 44] on h6 "Ride On Agency | [DATE][DATE] 2025" at bounding box center [181, 41] width 250 height 6
click at [278, 44] on section "Ride On Agency | [DATE][DATE] 2025 Il [DATE][DATE] ti farà guadagnare o ti cost…" at bounding box center [181, 95] width 362 height 175
click at [274, 44] on section "Ride On Agency | [DATE][DATE] 2025 Il [DATE][DATE] ti farà guadagnare o ti cost…" at bounding box center [181, 95] width 362 height 175
click at [243, 44] on h6 "Ride On Agency | [DATE][DATE] 2025" at bounding box center [181, 41] width 250 height 6
click at [245, 43] on section "Ride On Agency | [DATE][DATE] 2025 Il [DATE][DATE] ti farà guadagnare o ti cost…" at bounding box center [181, 95] width 362 height 175
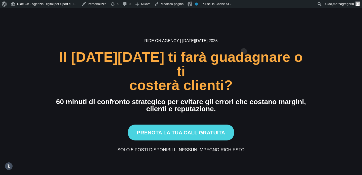
click at [238, 44] on h6 "Ride On Agency | [DATE][DATE] 2025" at bounding box center [181, 41] width 250 height 6
drag, startPoint x: 232, startPoint y: 51, endPoint x: 110, endPoint y: 31, distance: 123.5
click at [110, 31] on section "Ride On Agency | [DATE][DATE] 2025 Il [DATE][DATE] ti farà guadagnare o ti cost…" at bounding box center [181, 95] width 362 height 175
click at [168, 31] on section "Ride On Agency | [DATE][DATE] 2025 Il [DATE][DATE] ti farà guadagnare o ti cost…" at bounding box center [181, 95] width 362 height 175
drag, startPoint x: 143, startPoint y: 48, endPoint x: 262, endPoint y: 48, distance: 118.8
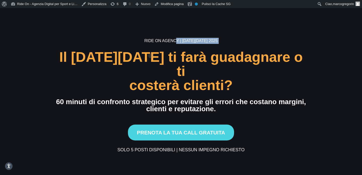
click at [262, 44] on h6 "Ride On Agency | [DATE][DATE] 2025" at bounding box center [181, 41] width 250 height 6
drag, startPoint x: 244, startPoint y: 48, endPoint x: 98, endPoint y: 48, distance: 146.7
click at [98, 44] on h6 "Ride On Agency | [DATE][DATE] 2025" at bounding box center [181, 41] width 250 height 6
click at [217, 37] on section "Ride On Agency | [DATE][DATE] 2025 Il [DATE][DATE] ti farà guadagnare o ti cost…" at bounding box center [181, 95] width 362 height 175
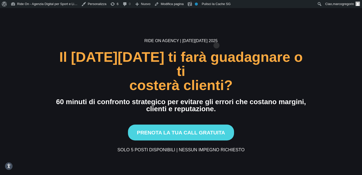
click at [217, 37] on section "Ride On Agency | [DATE][DATE] 2025 Il [DATE][DATE] ti farà guadagnare o ti cost…" at bounding box center [181, 95] width 362 height 175
click at [236, 44] on h6 "Ride On Agency | [DATE][DATE] 2025" at bounding box center [181, 41] width 250 height 6
click at [237, 44] on h6 "Ride On Agency | [DATE][DATE] 2025" at bounding box center [181, 41] width 250 height 6
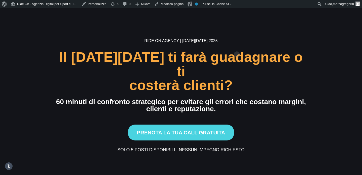
click at [237, 44] on h6 "Ride On Agency | [DATE][DATE] 2025" at bounding box center [181, 41] width 250 height 6
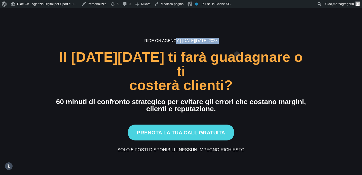
click at [237, 44] on h6 "Ride On Agency | [DATE][DATE] 2025" at bounding box center [181, 41] width 250 height 6
click at [233, 44] on h6 "Ride On Agency | [DATE][DATE] 2025" at bounding box center [181, 41] width 250 height 6
click at [234, 44] on h6 "Ride On Agency | [DATE][DATE] 2025" at bounding box center [181, 41] width 250 height 6
click at [243, 44] on h6 "Ride On Agency | [DATE][DATE] 2025" at bounding box center [181, 41] width 250 height 6
click at [246, 44] on h6 "Ride On Agency | [DATE][DATE] 2025" at bounding box center [181, 41] width 250 height 6
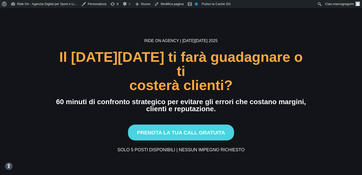
click at [246, 44] on h6 "Ride On Agency | [DATE][DATE] 2025" at bounding box center [181, 41] width 250 height 6
drag, startPoint x: 237, startPoint y: 50, endPoint x: 78, endPoint y: 43, distance: 159.2
click at [78, 43] on section "Ride On Agency | [DATE][DATE] 2025 Il [DATE][DATE] ti farà guadagnare o ti cost…" at bounding box center [181, 95] width 362 height 175
drag, startPoint x: 133, startPoint y: 49, endPoint x: 362, endPoint y: 49, distance: 229.5
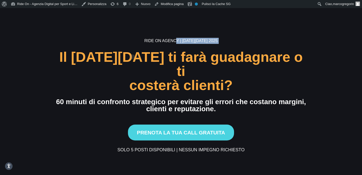
click at [362, 49] on section "Ride On Agency | [DATE][DATE] 2025 Il [DATE][DATE] ti farà guadagnare o ti cost…" at bounding box center [181, 95] width 362 height 175
click at [260, 44] on h6 "Ride On Agency | [DATE][DATE] 2025" at bounding box center [181, 41] width 250 height 6
click at [308, 127] on div "Ride On Agency | [DATE][DATE] 2025 Il [DATE][DATE] ti farà guadagnare o ti cost…" at bounding box center [181, 95] width 258 height 115
click at [247, 124] on div "Prenota la tua call gratuita" at bounding box center [181, 129] width 250 height 22
click at [271, 80] on div "costerà clienti?" at bounding box center [181, 85] width 250 height 14
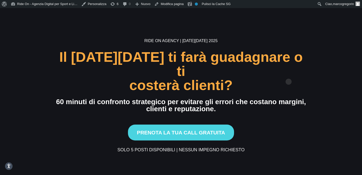
click at [289, 78] on div "costerà clienti?" at bounding box center [181, 85] width 250 height 14
click at [315, 58] on div "Ride On Agency | [DATE][DATE] 2025 Il [DATE][DATE] ti farà guadagnare o ti cost…" at bounding box center [181, 95] width 310 height 115
click at [315, 30] on section "Ride On Agency | [DATE][DATE] 2025 Il [DATE][DATE] ti farà guadagnare o ti cost…" at bounding box center [181, 95] width 362 height 175
click at [324, 31] on section "Ride On Agency | [DATE][DATE] 2025 Il [DATE][DATE] ti farà guadagnare o ti cost…" at bounding box center [181, 95] width 362 height 175
